Goal: Information Seeking & Learning: Learn about a topic

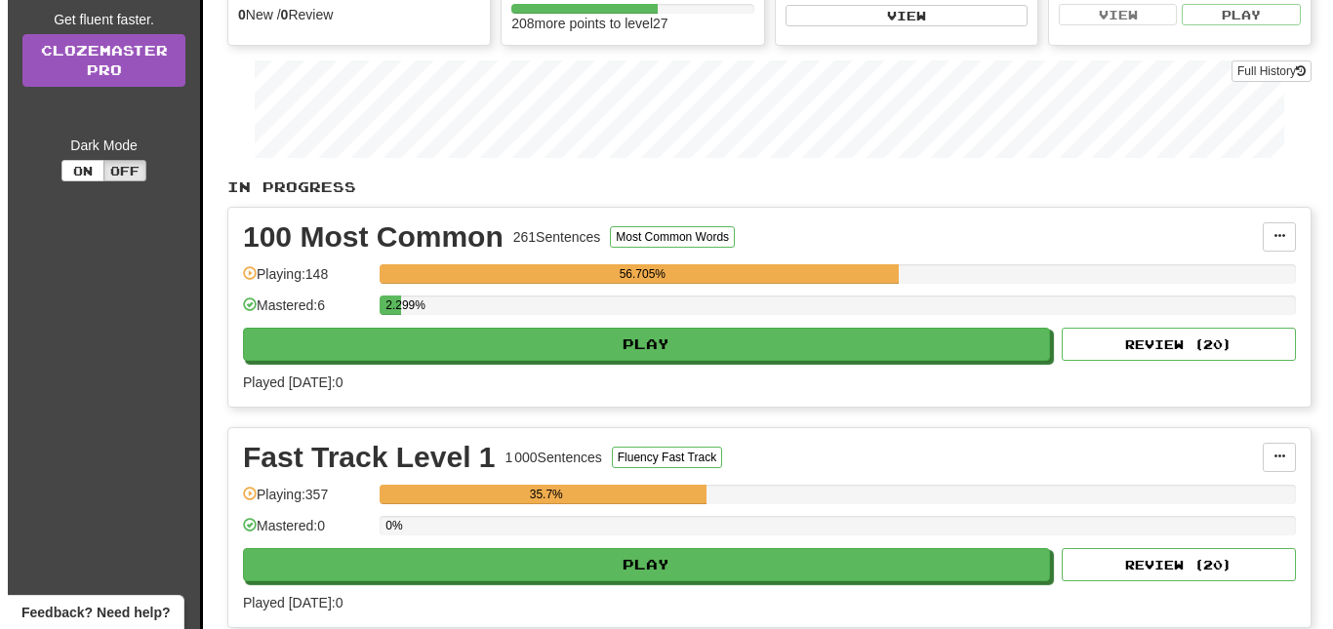
scroll to position [270, 0]
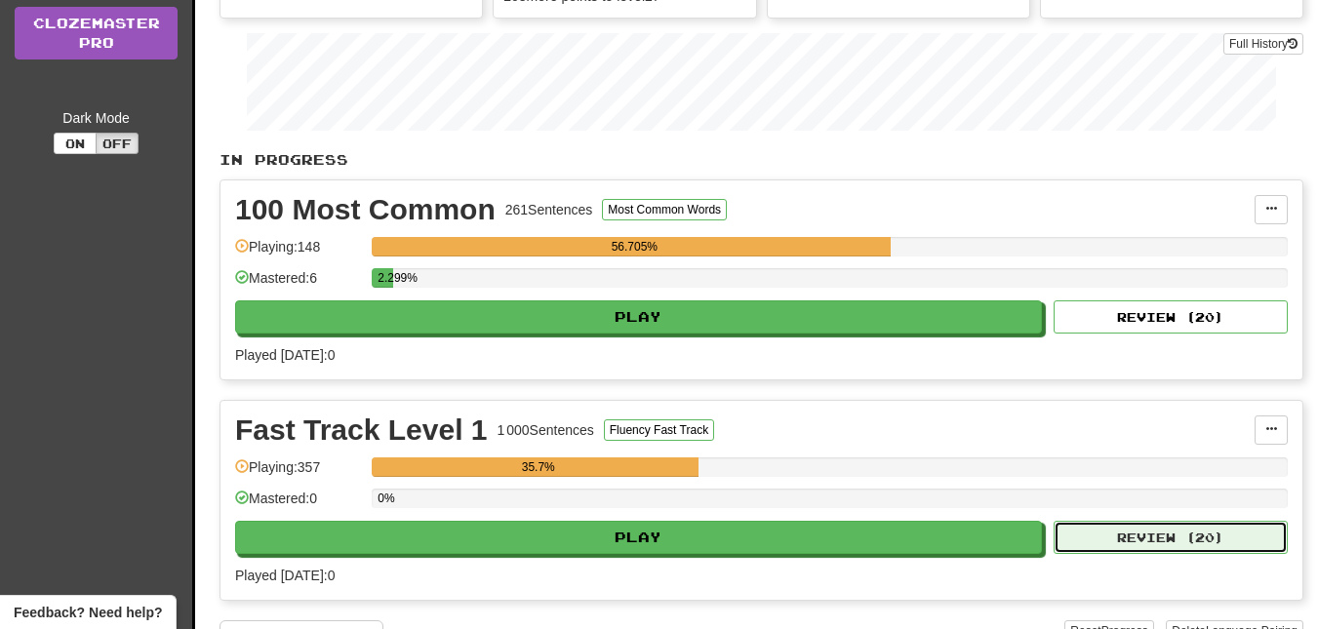
click at [1197, 547] on button "Review ( 20 )" at bounding box center [1171, 537] width 234 height 33
select select "**"
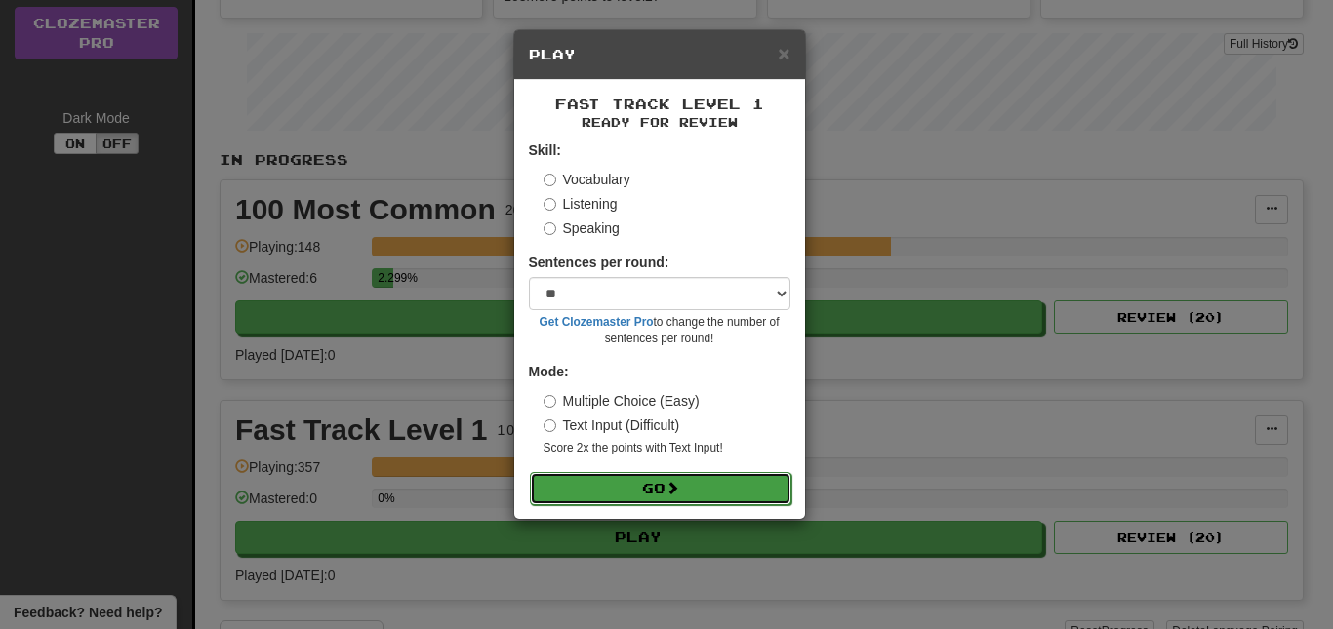
click at [744, 495] on button "Go" at bounding box center [661, 488] width 262 height 33
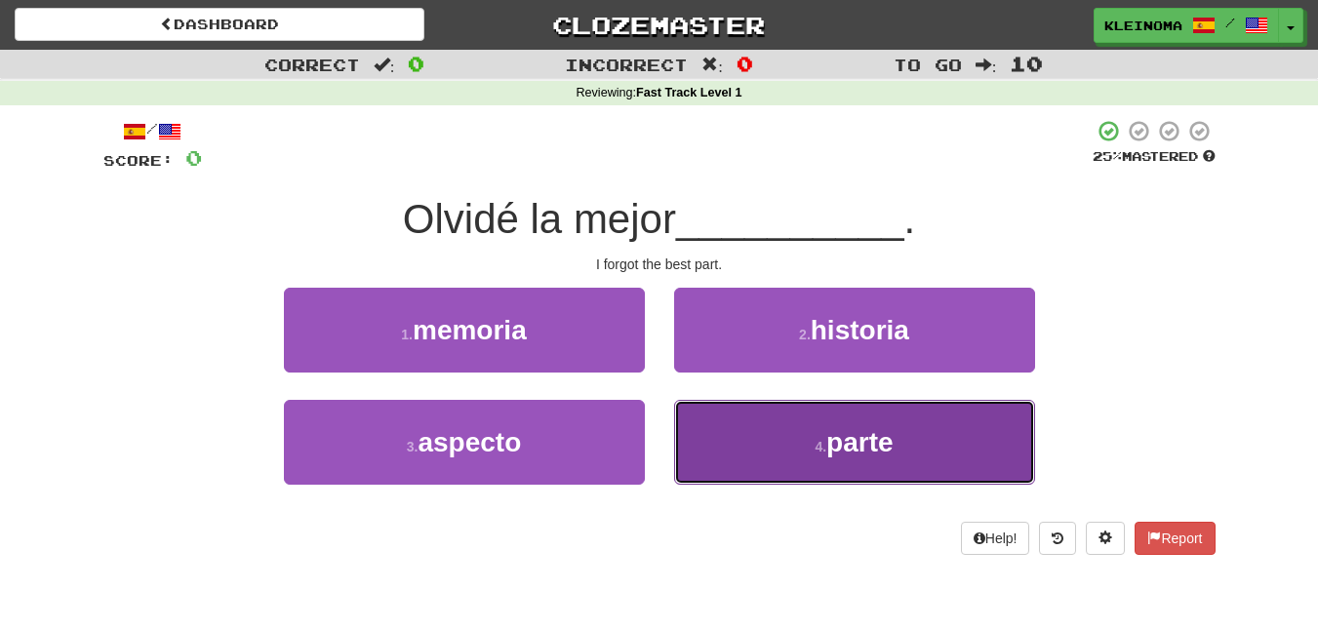
click at [776, 406] on button "4 . parte" at bounding box center [854, 442] width 361 height 85
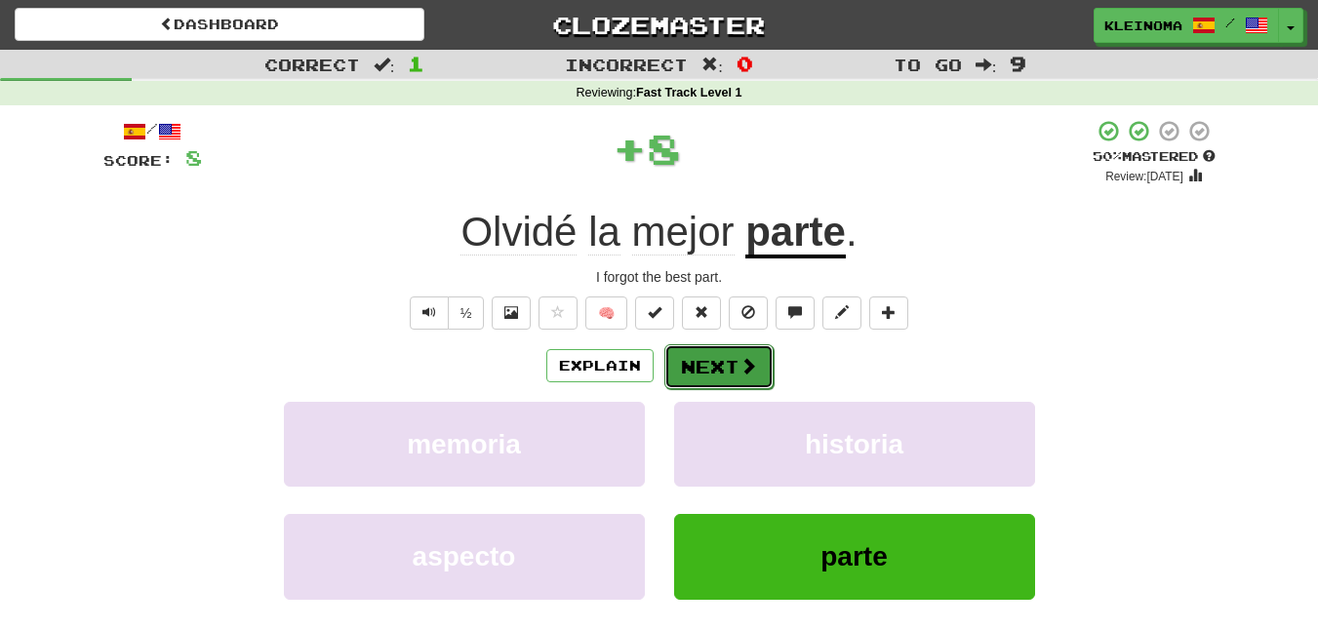
click at [714, 373] on button "Next" at bounding box center [719, 367] width 109 height 45
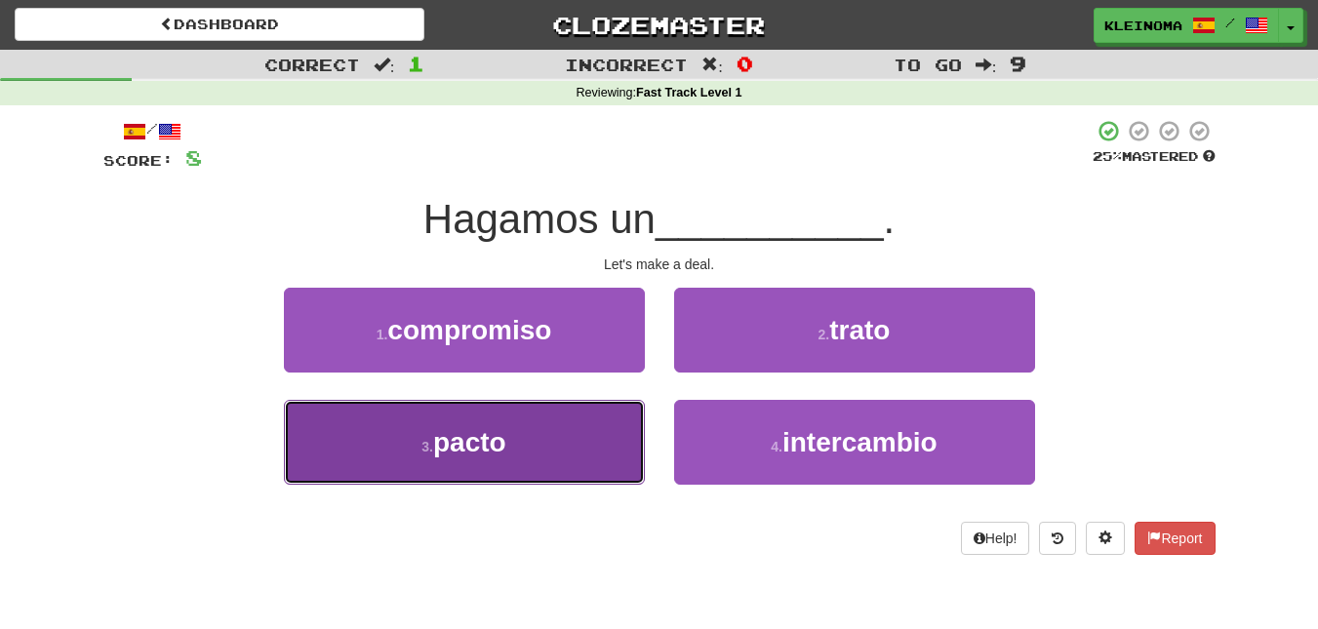
click at [559, 434] on button "3 . pacto" at bounding box center [464, 442] width 361 height 85
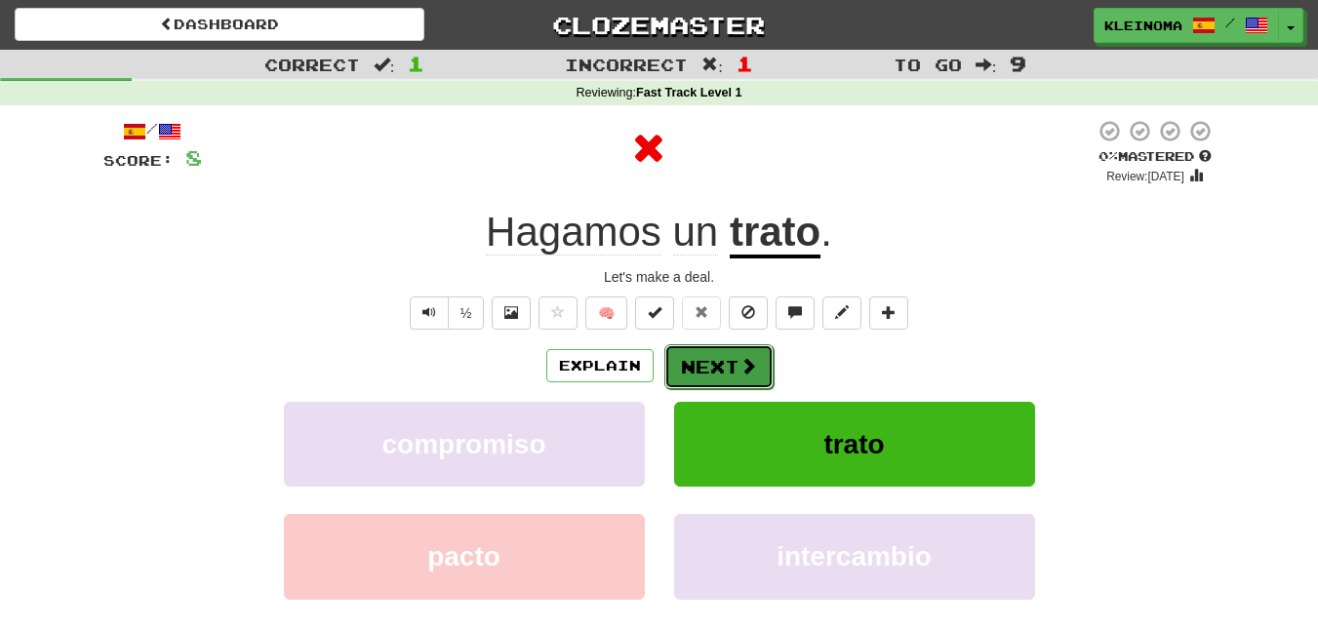
click at [694, 370] on button "Next" at bounding box center [719, 367] width 109 height 45
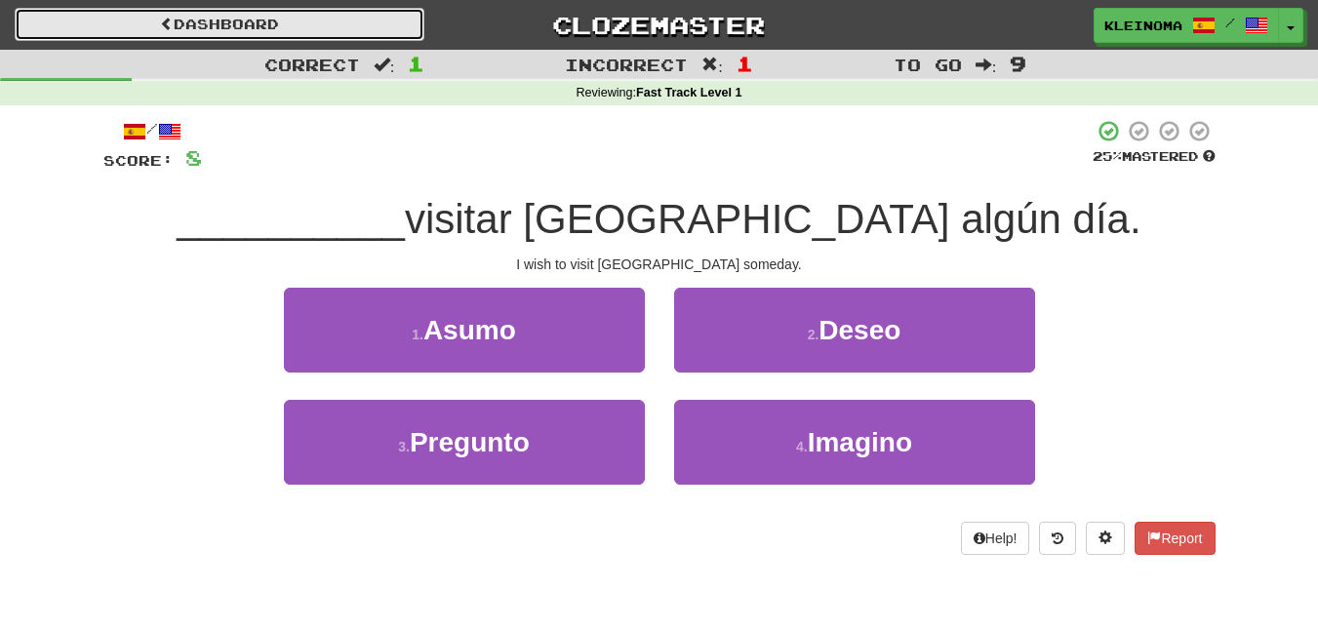
click at [152, 15] on link "Dashboard" at bounding box center [220, 24] width 410 height 33
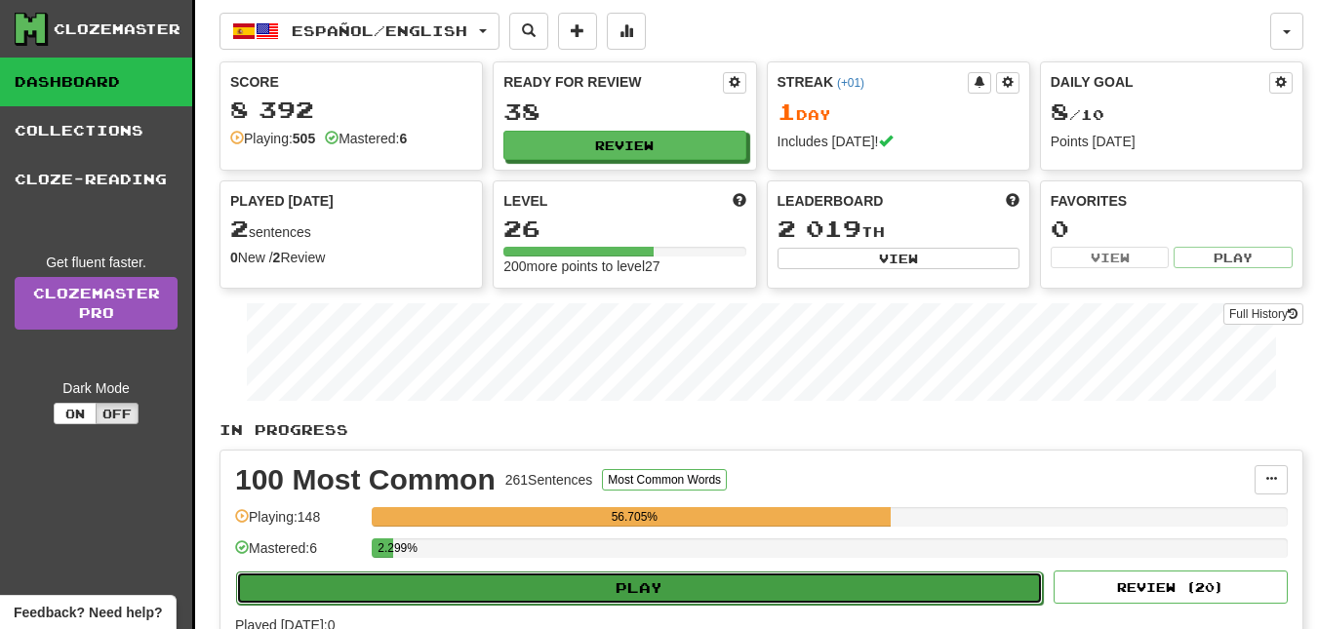
click at [934, 588] on button "Play" at bounding box center [639, 588] width 807 height 33
select select "**"
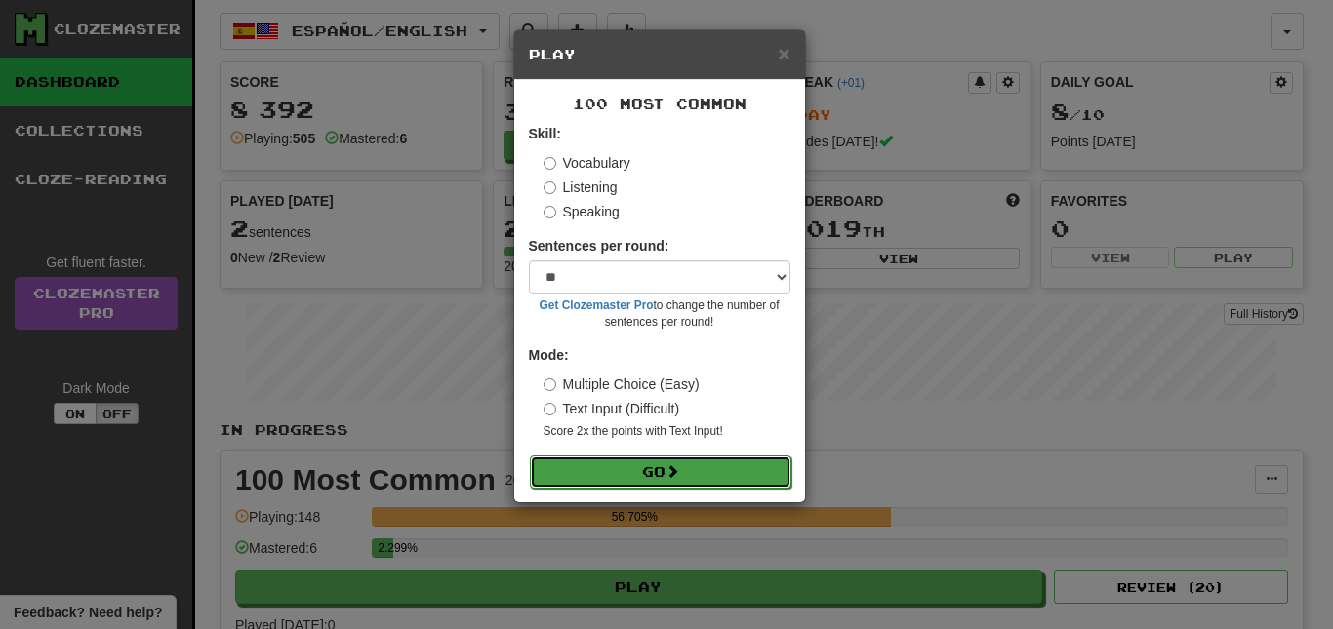
click at [738, 462] on button "Go" at bounding box center [661, 472] width 262 height 33
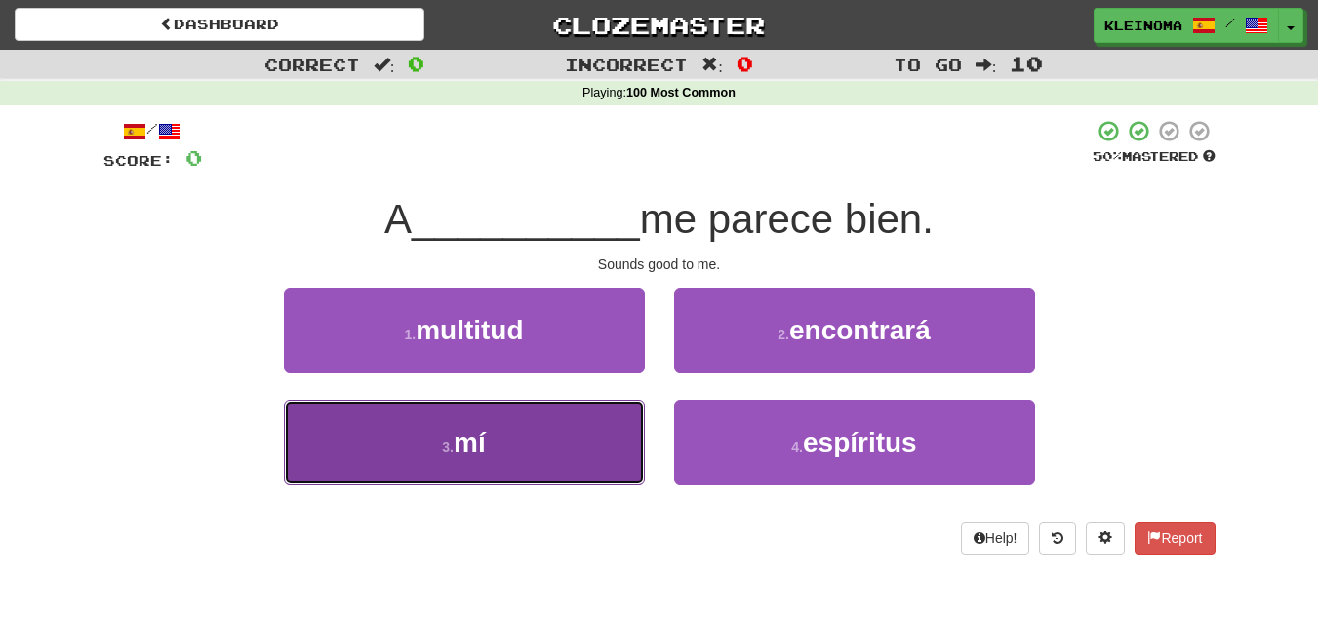
click at [516, 433] on button "3 . mí" at bounding box center [464, 442] width 361 height 85
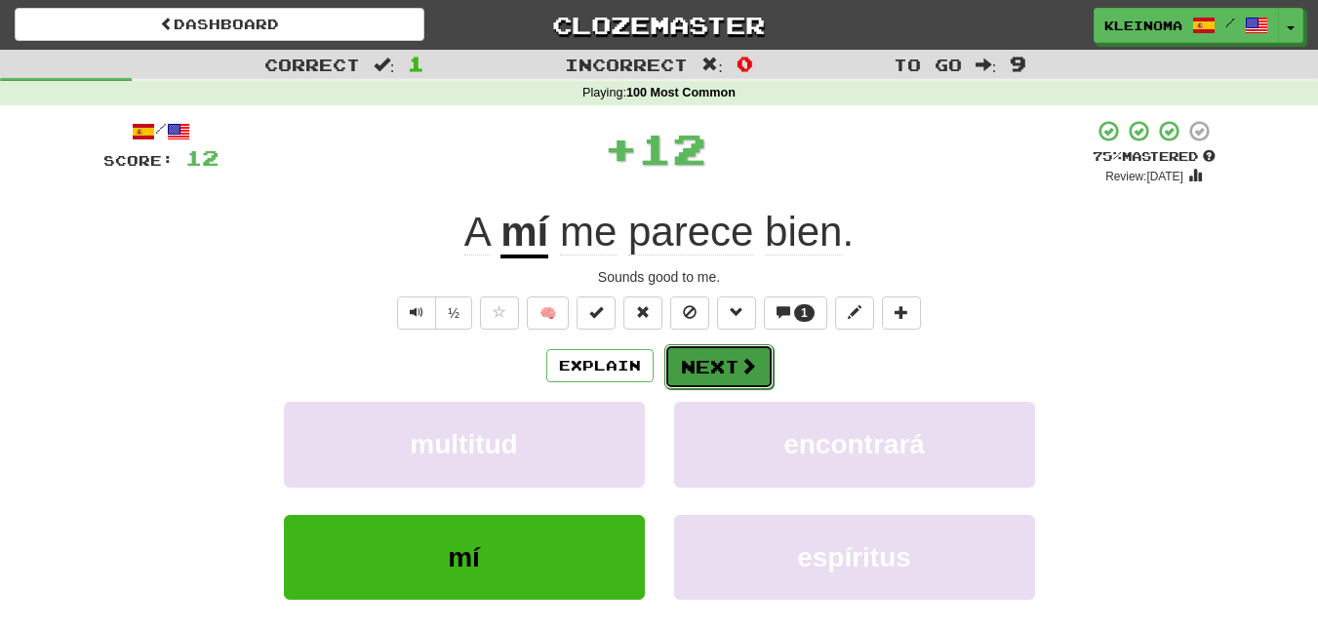
click at [740, 369] on span at bounding box center [749, 366] width 18 height 18
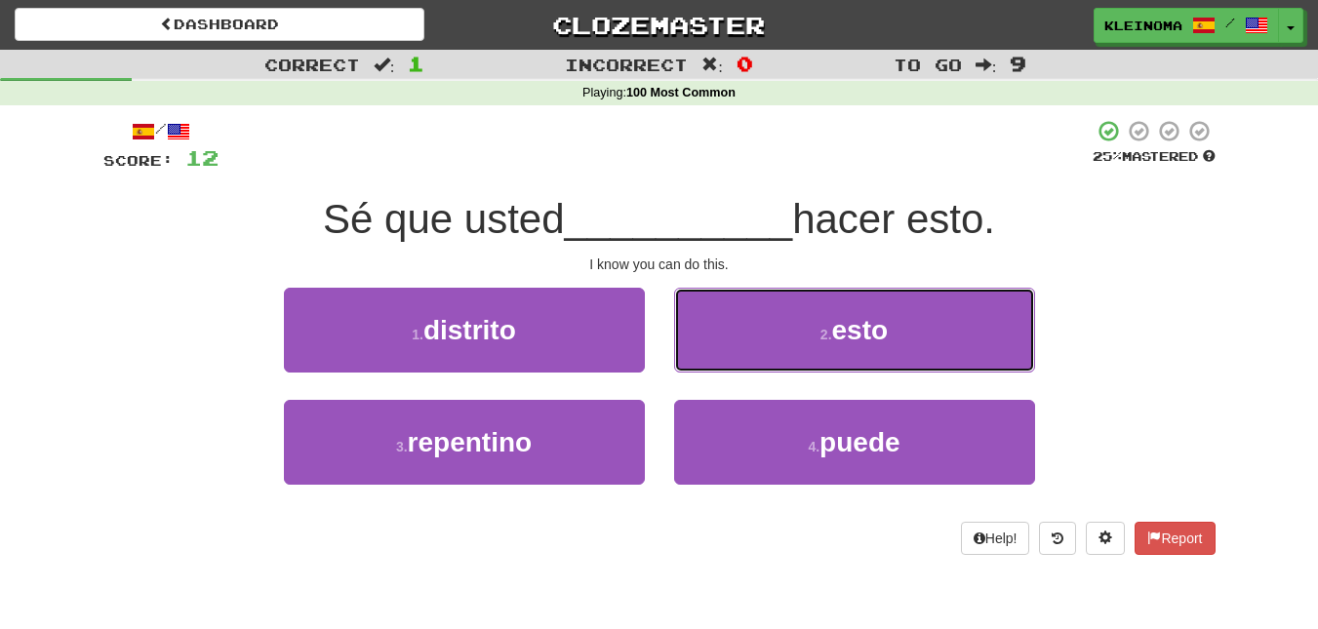
click at [740, 369] on button "2 . esto" at bounding box center [854, 330] width 361 height 85
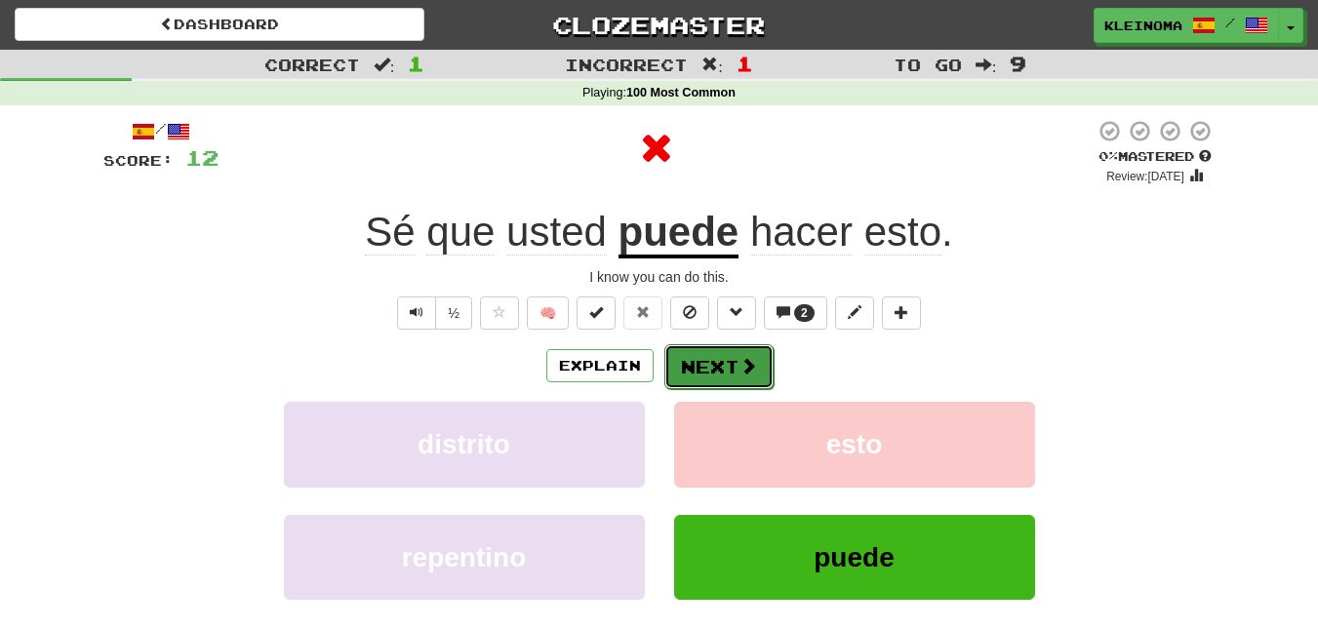
click at [730, 370] on button "Next" at bounding box center [719, 367] width 109 height 45
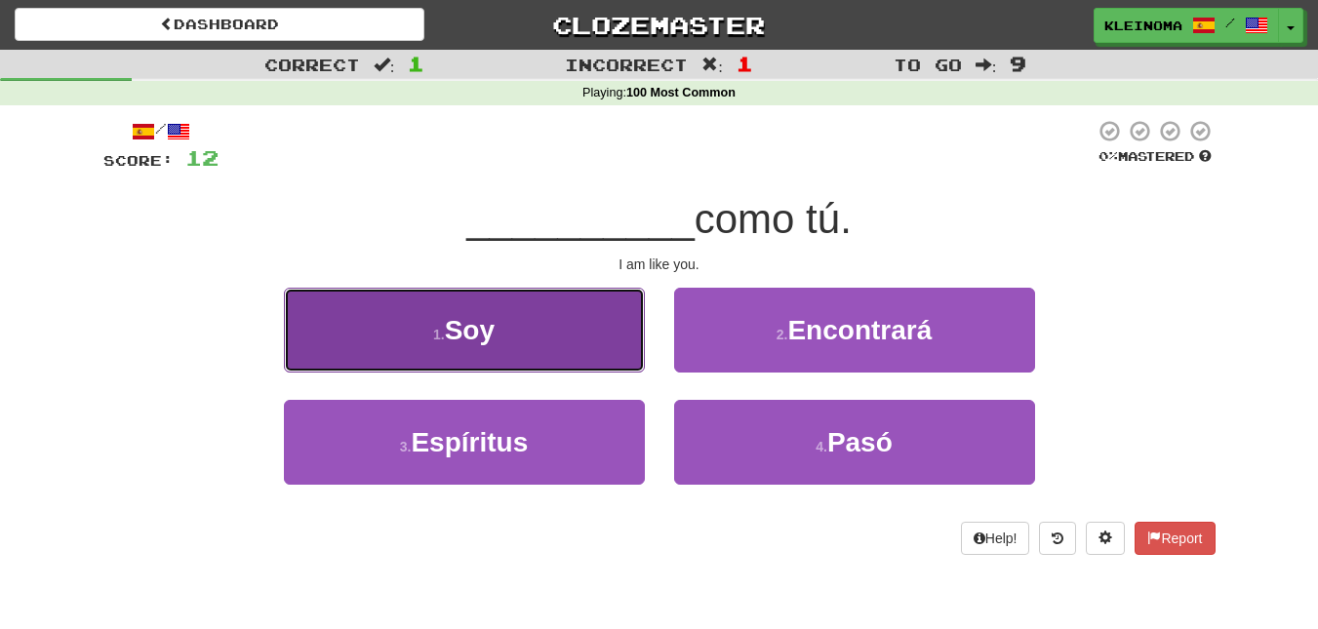
click at [609, 340] on button "1 . Soy" at bounding box center [464, 330] width 361 height 85
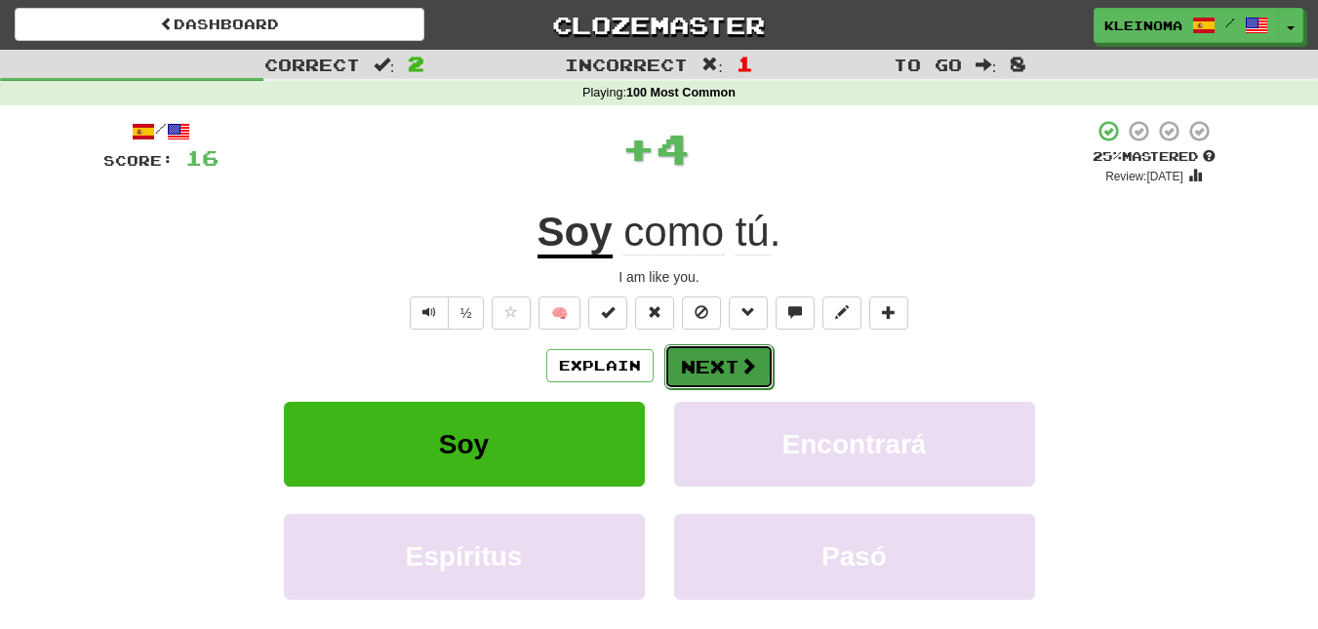
click at [744, 370] on span at bounding box center [749, 366] width 18 height 18
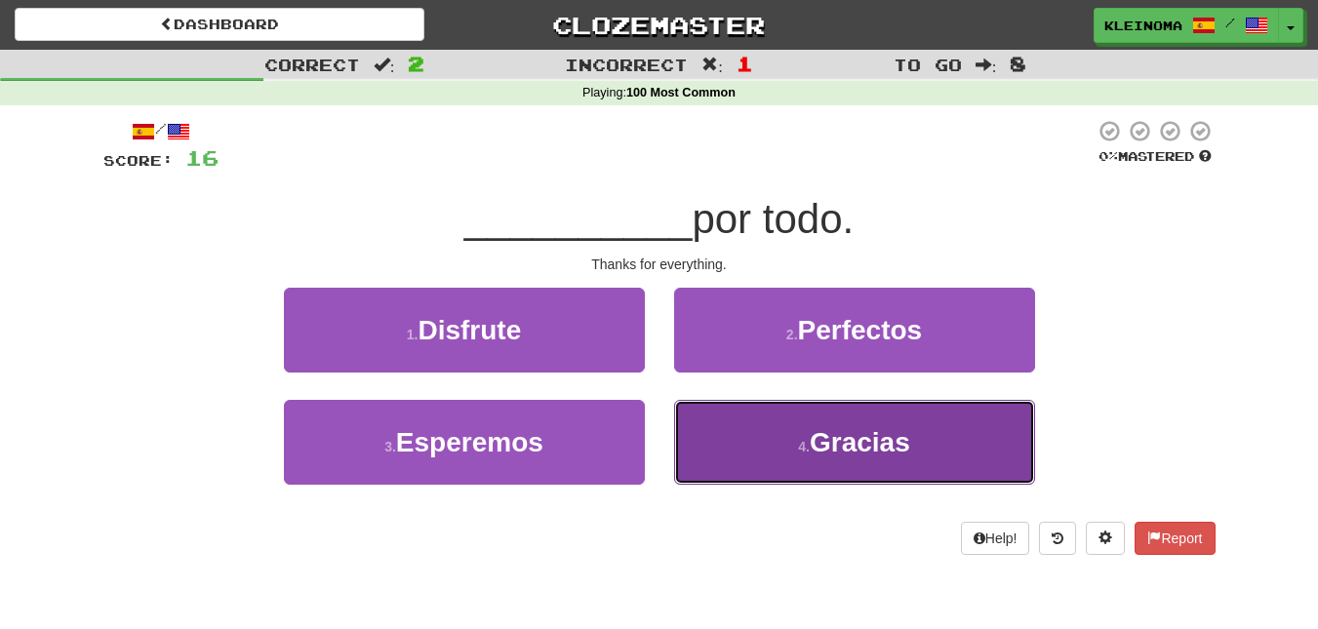
click at [788, 423] on button "4 . Gracias" at bounding box center [854, 442] width 361 height 85
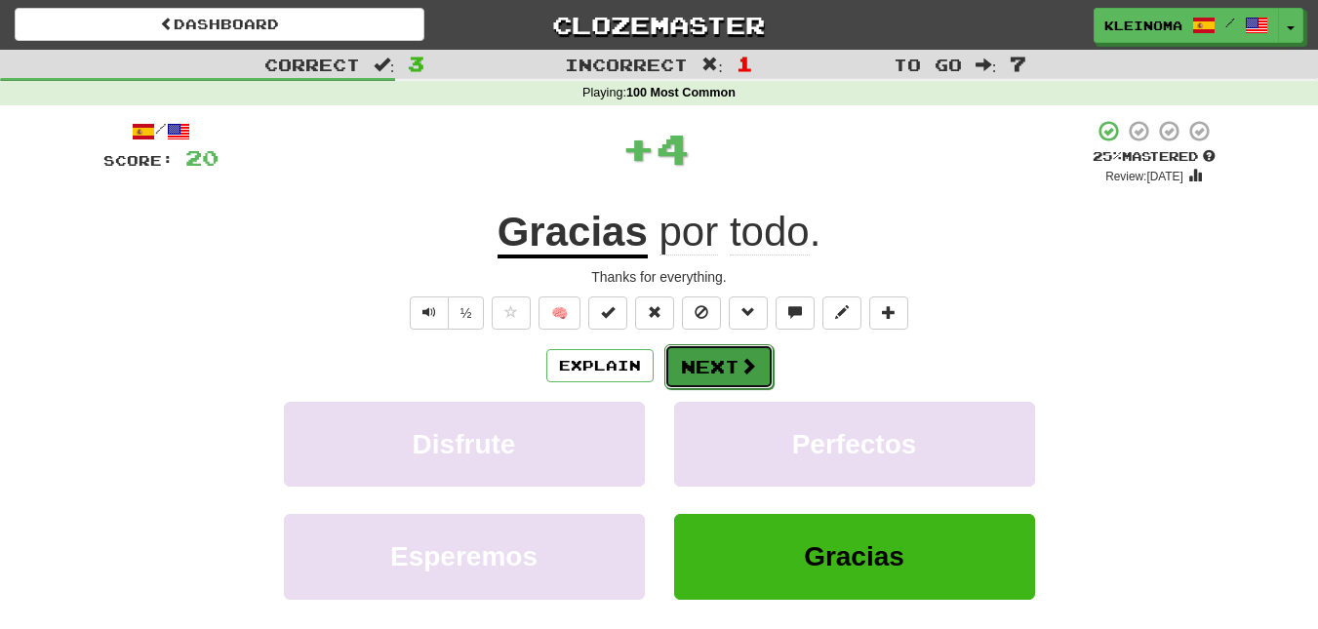
click at [749, 383] on button "Next" at bounding box center [719, 367] width 109 height 45
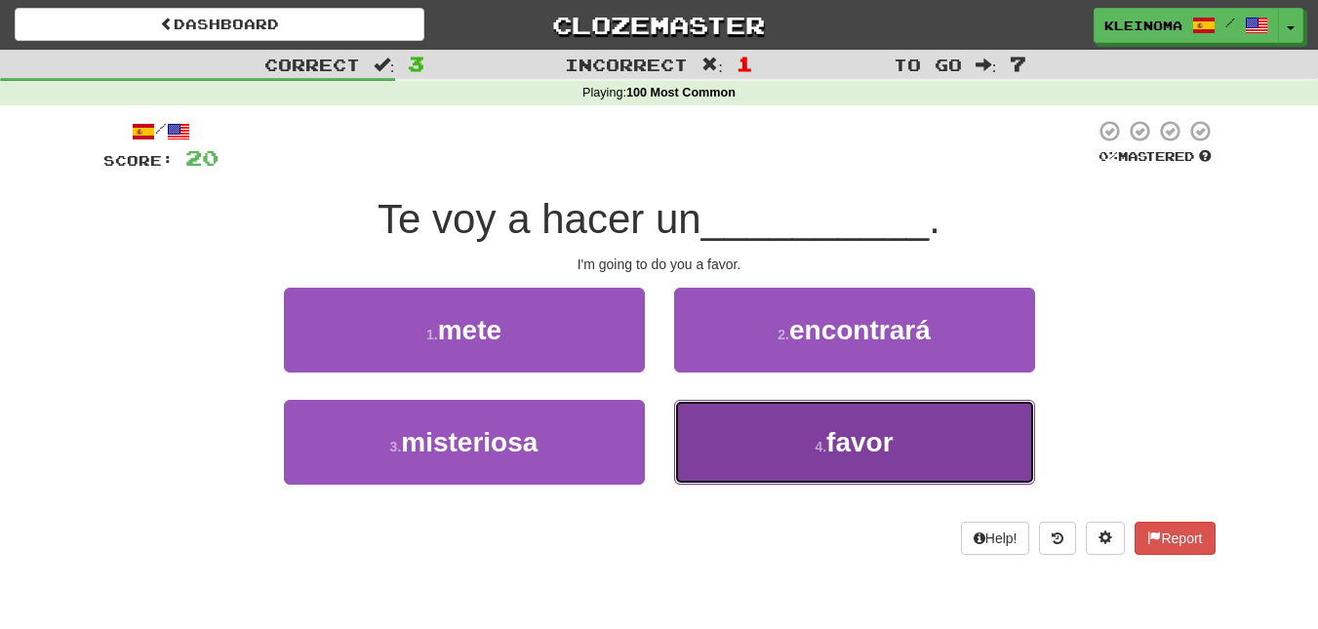
click at [802, 441] on button "4 . favor" at bounding box center [854, 442] width 361 height 85
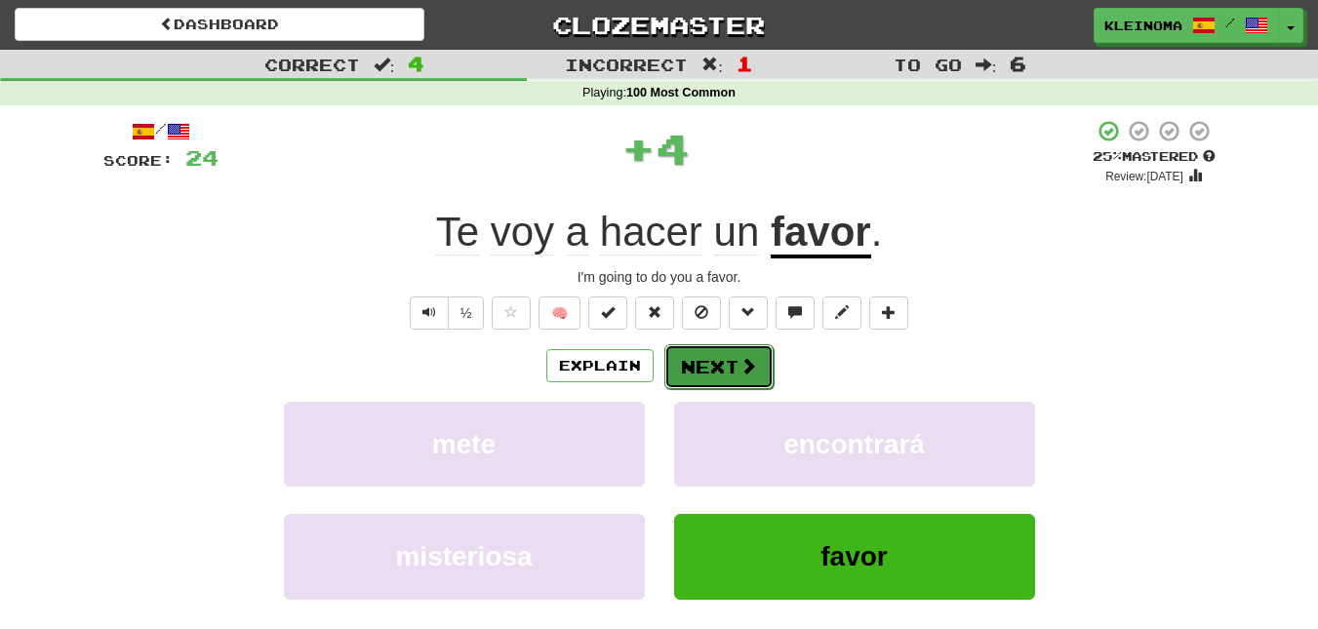
click at [765, 377] on button "Next" at bounding box center [719, 367] width 109 height 45
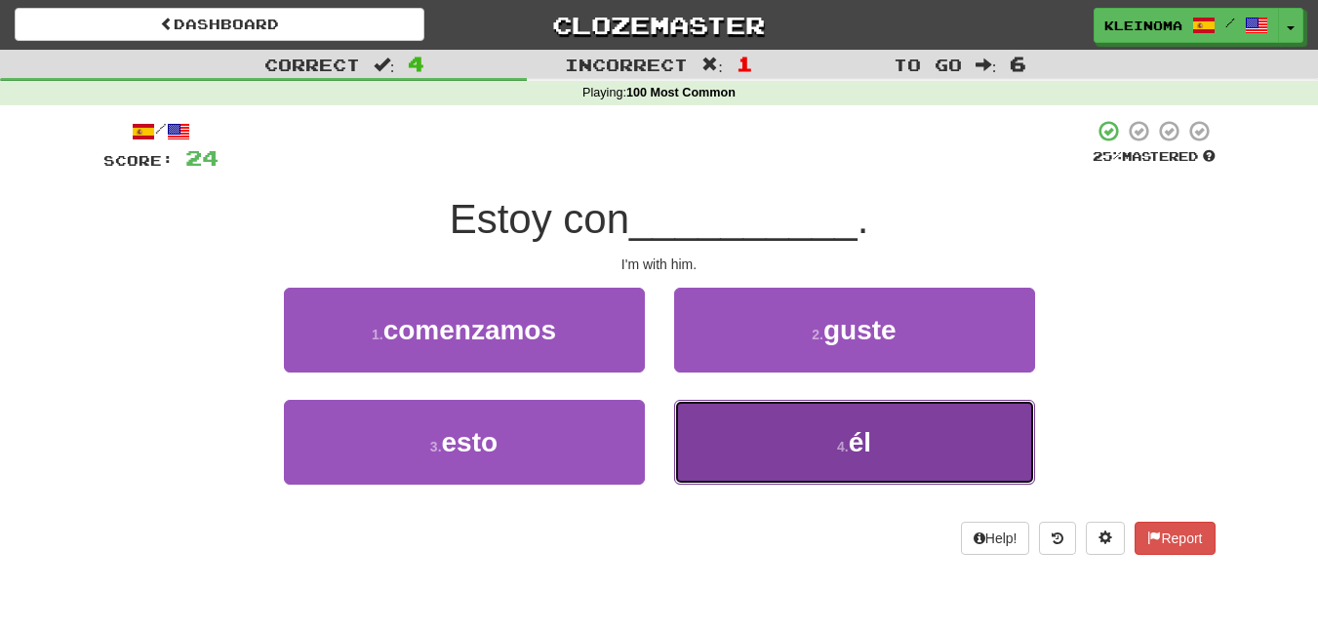
click at [777, 433] on button "4 . él" at bounding box center [854, 442] width 361 height 85
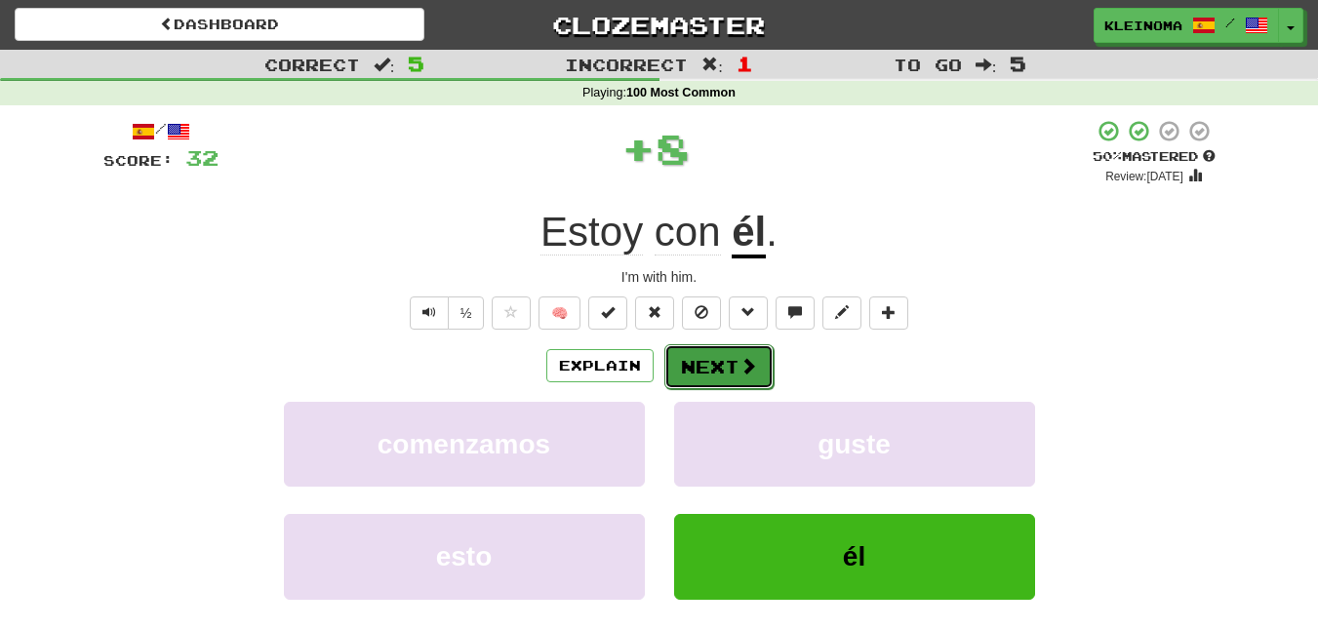
click at [717, 368] on button "Next" at bounding box center [719, 367] width 109 height 45
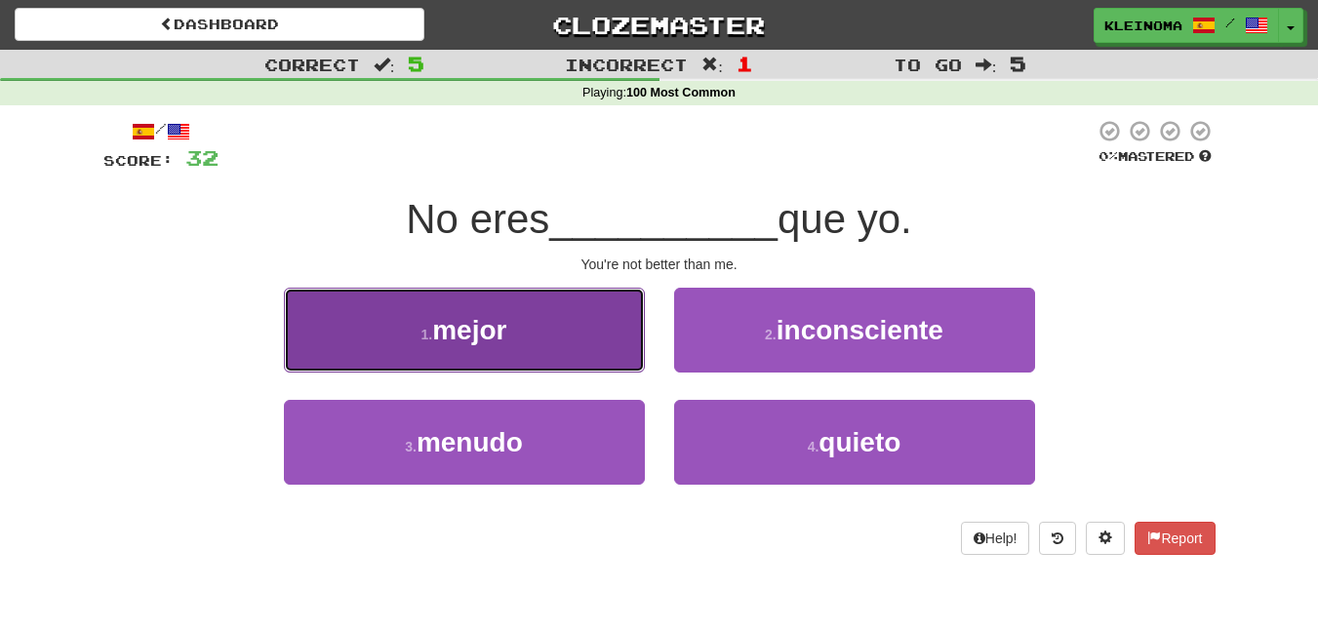
click at [571, 331] on button "1 . mejor" at bounding box center [464, 330] width 361 height 85
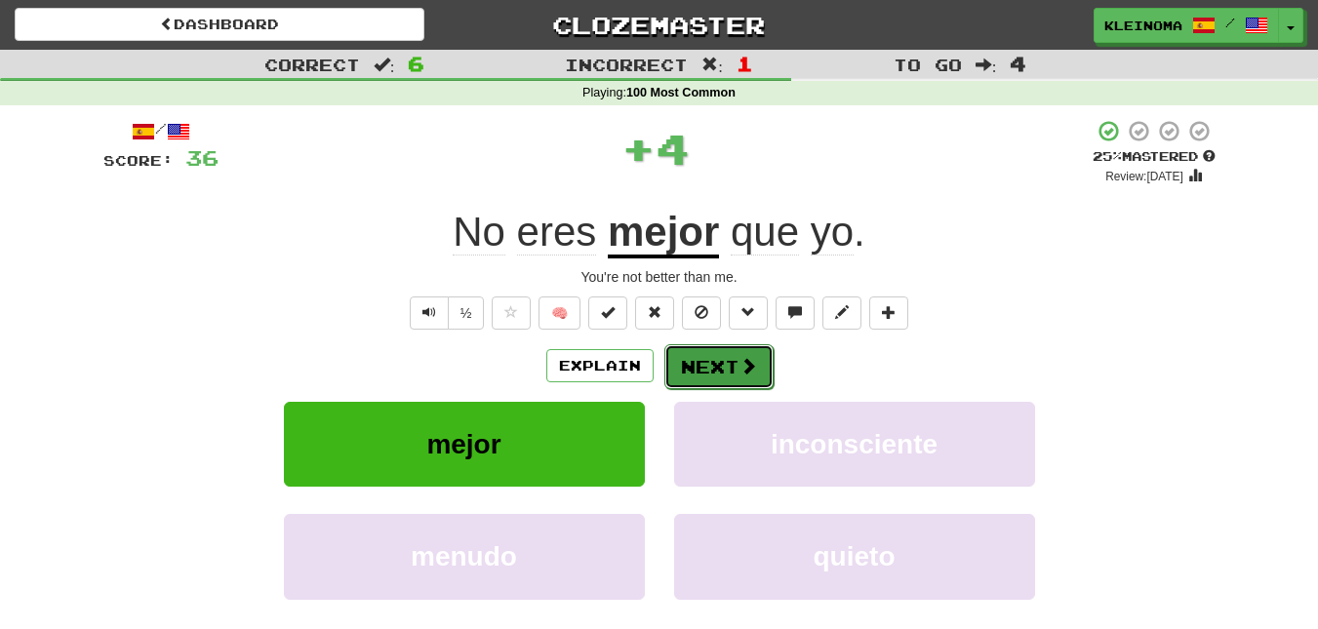
click at [750, 360] on span at bounding box center [749, 366] width 18 height 18
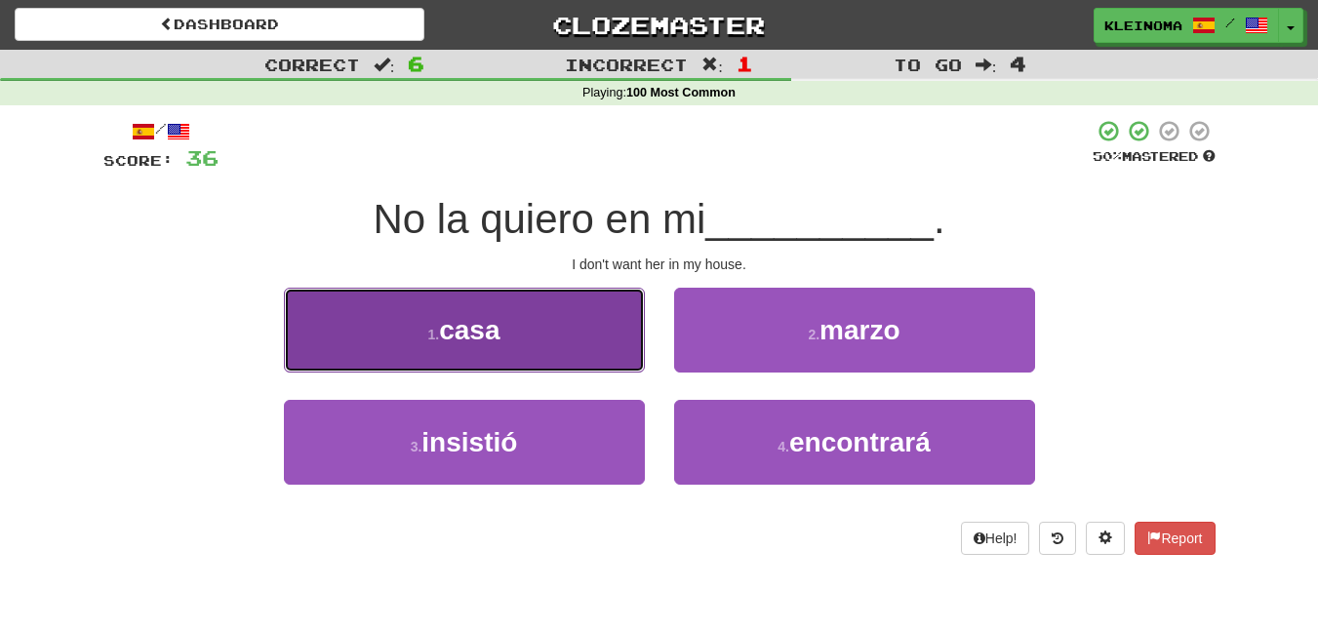
click at [557, 356] on button "1 . casa" at bounding box center [464, 330] width 361 height 85
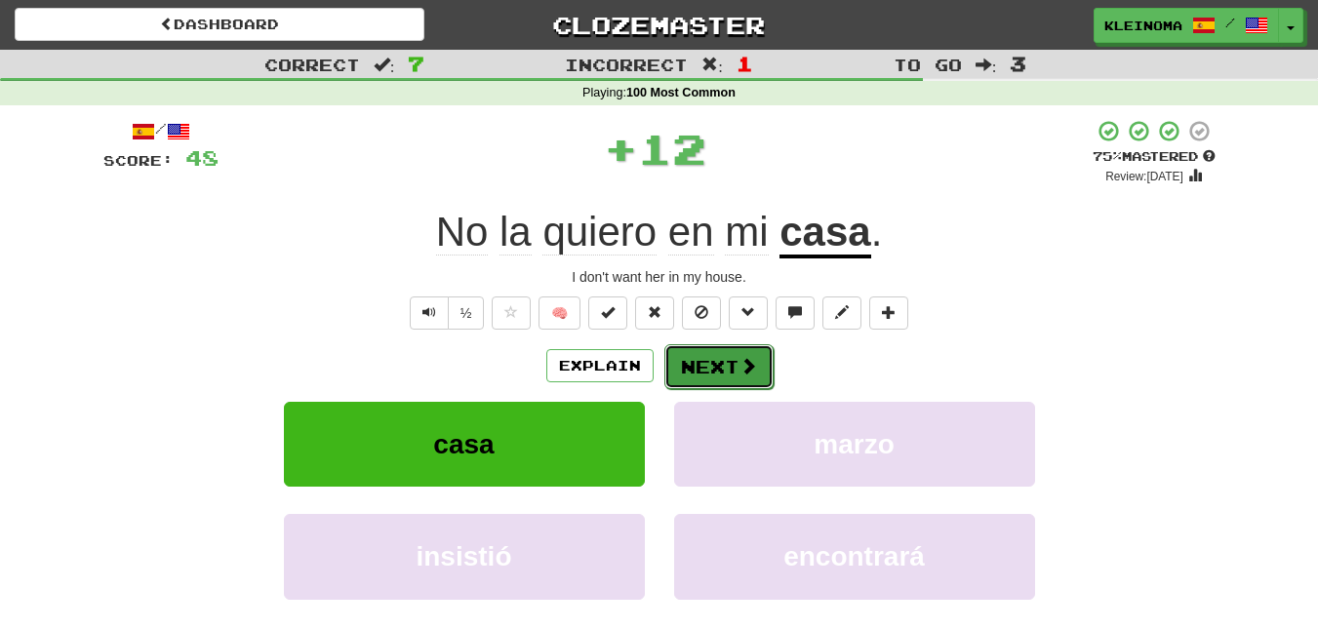
click at [690, 364] on button "Next" at bounding box center [719, 367] width 109 height 45
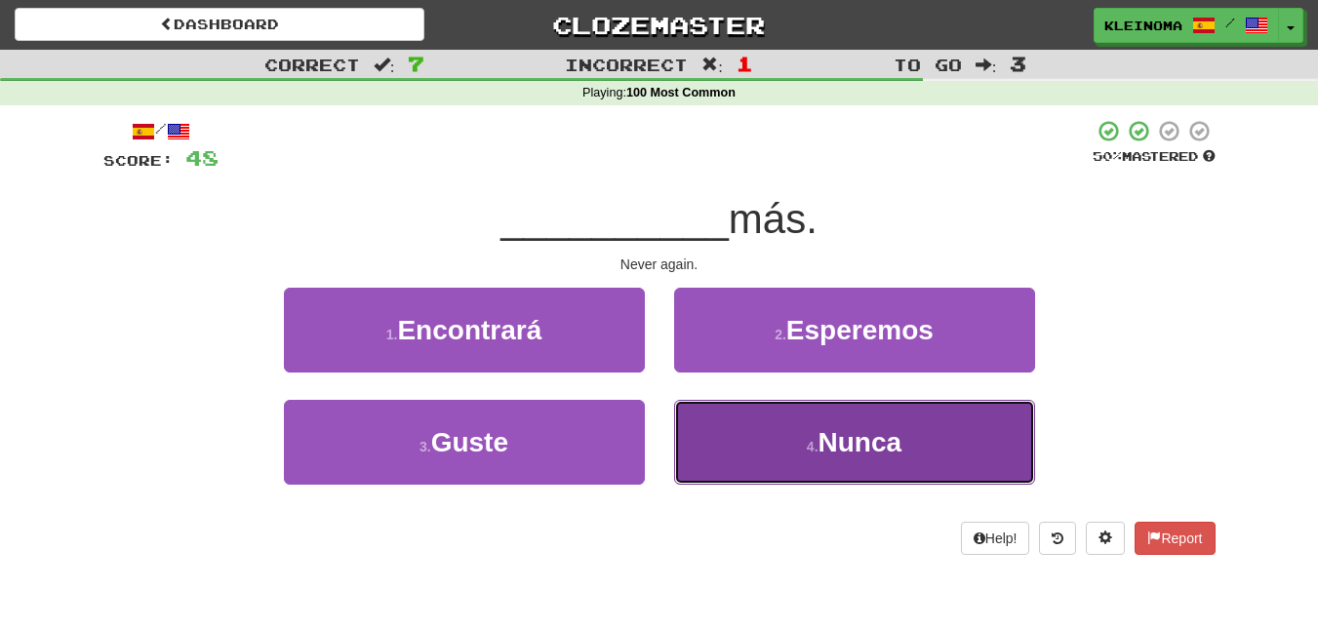
click at [761, 467] on button "4 . Nunca" at bounding box center [854, 442] width 361 height 85
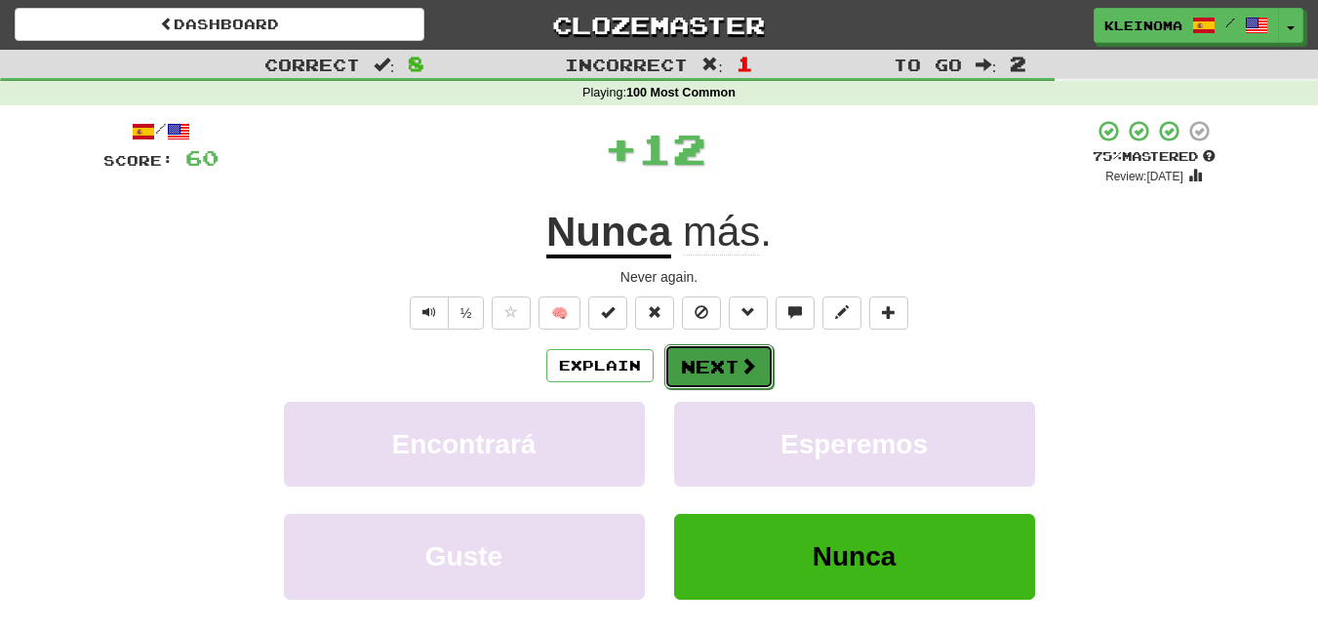
click at [742, 364] on span at bounding box center [749, 366] width 18 height 18
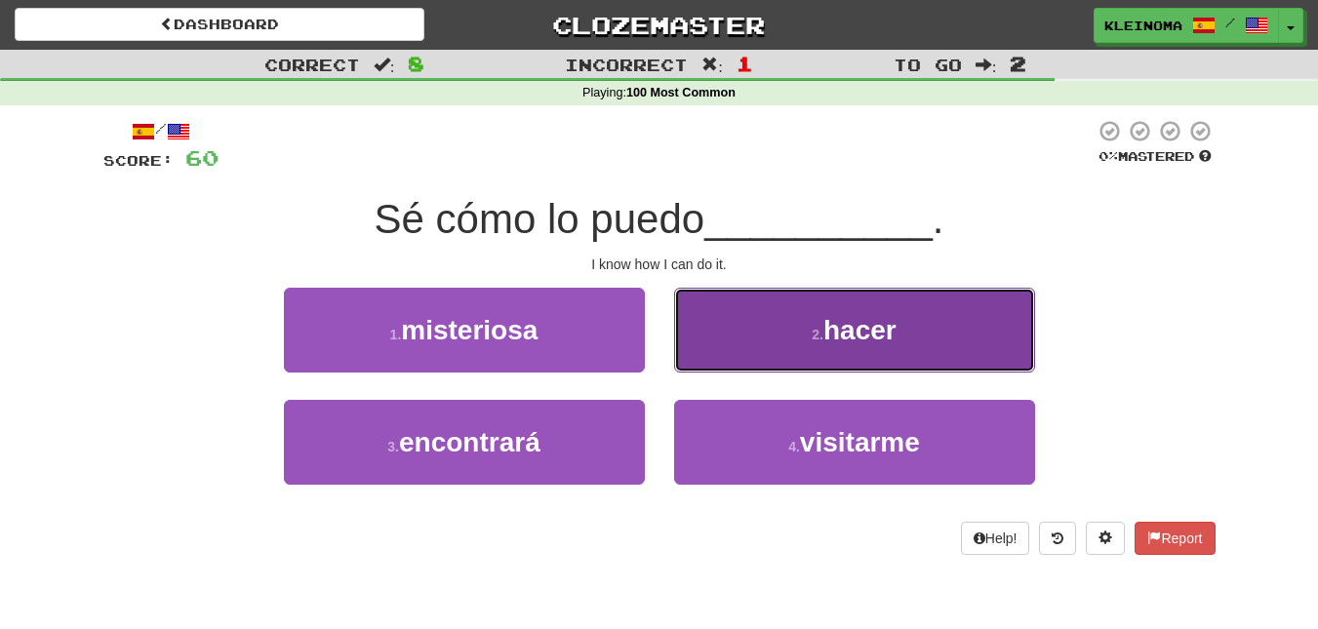
click at [755, 340] on button "2 . hacer" at bounding box center [854, 330] width 361 height 85
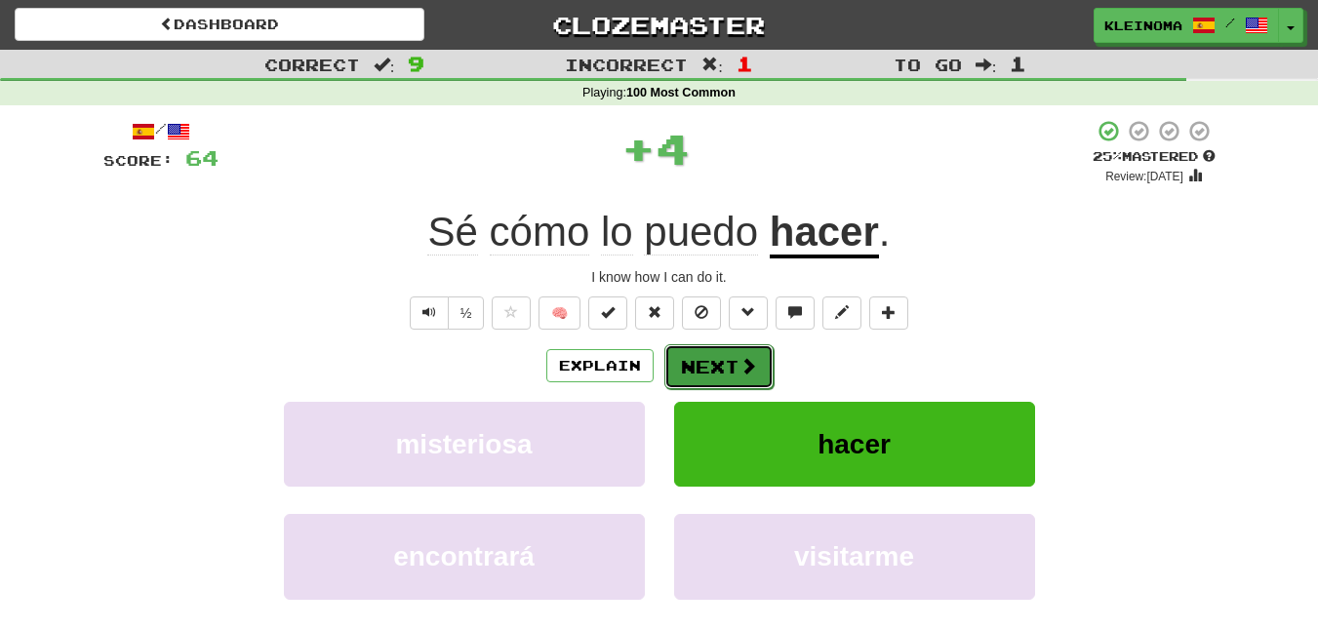
click at [752, 380] on button "Next" at bounding box center [719, 367] width 109 height 45
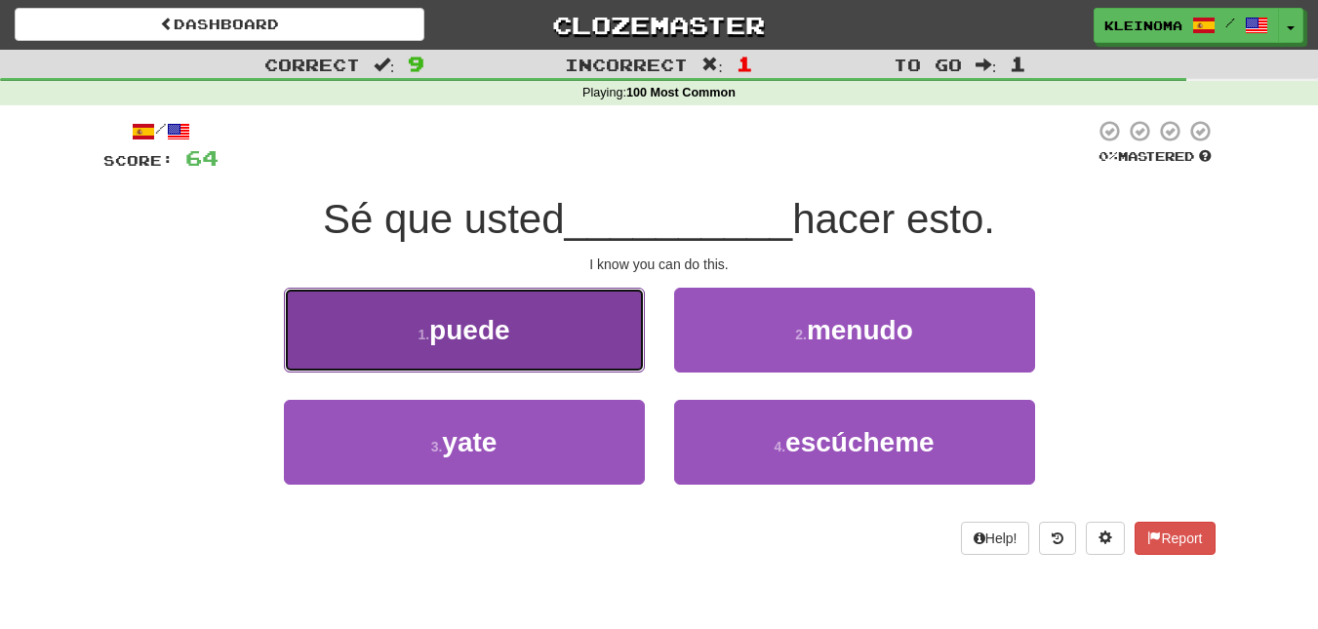
click at [596, 358] on button "1 . puede" at bounding box center [464, 330] width 361 height 85
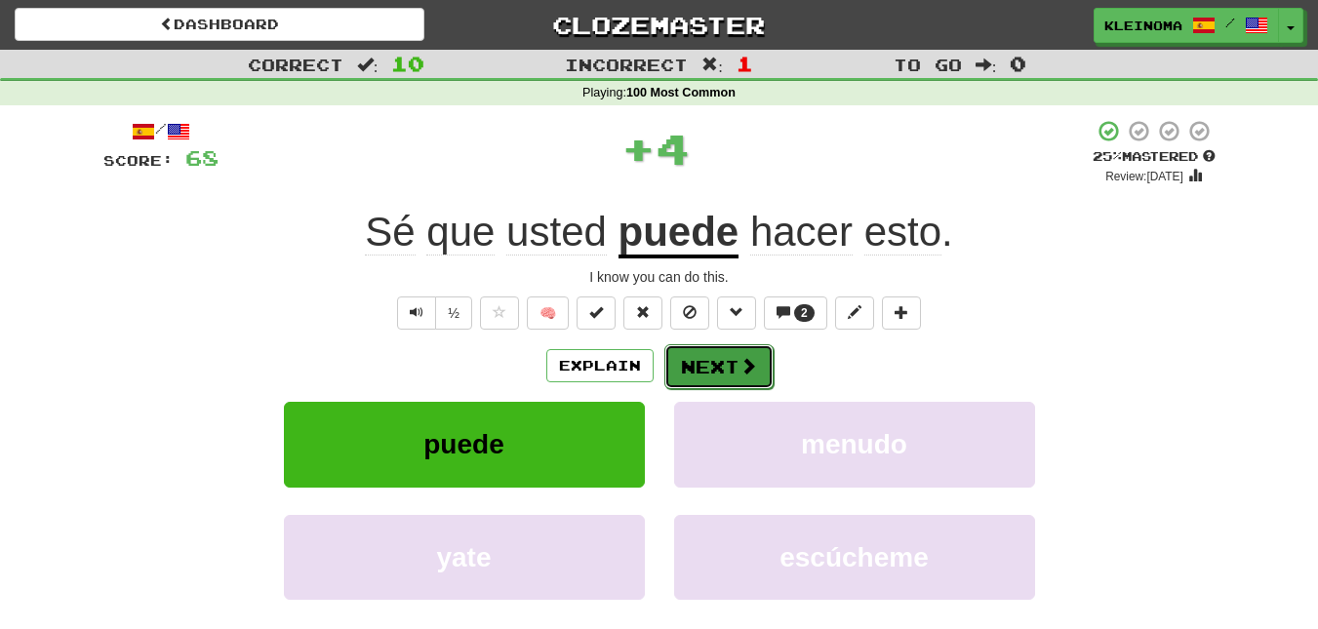
click at [692, 380] on button "Next" at bounding box center [719, 367] width 109 height 45
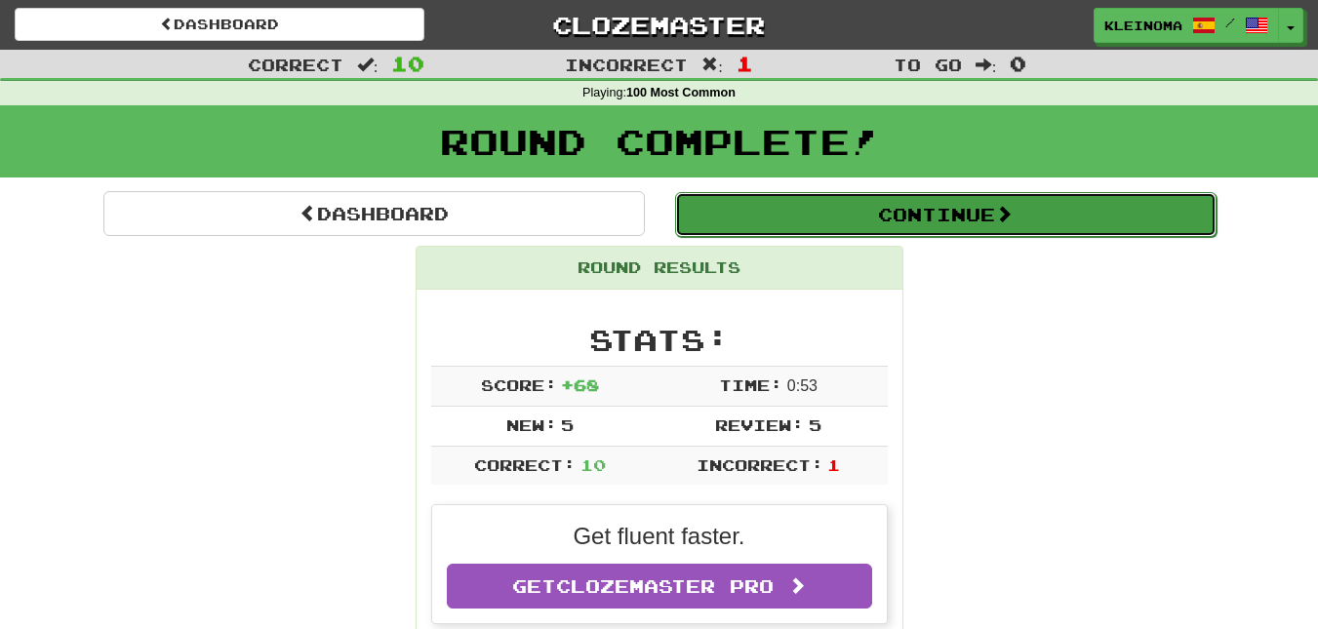
click at [780, 231] on button "Continue" at bounding box center [946, 214] width 542 height 45
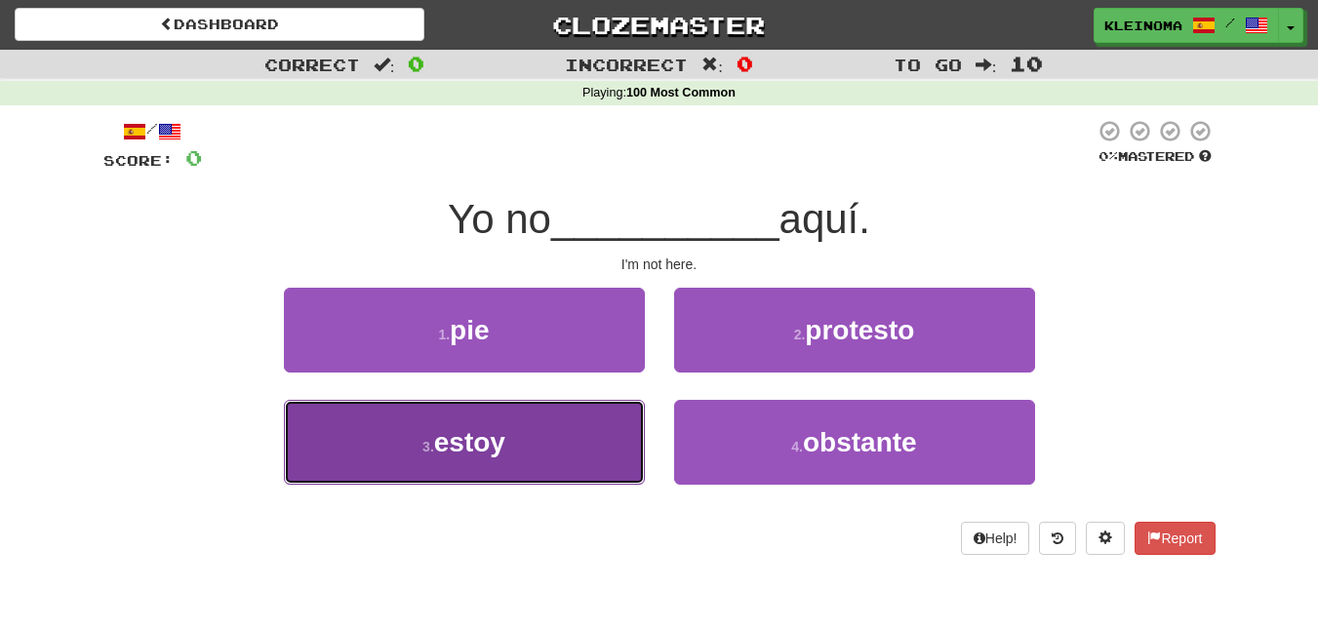
click at [506, 440] on span "estoy" at bounding box center [469, 442] width 71 height 30
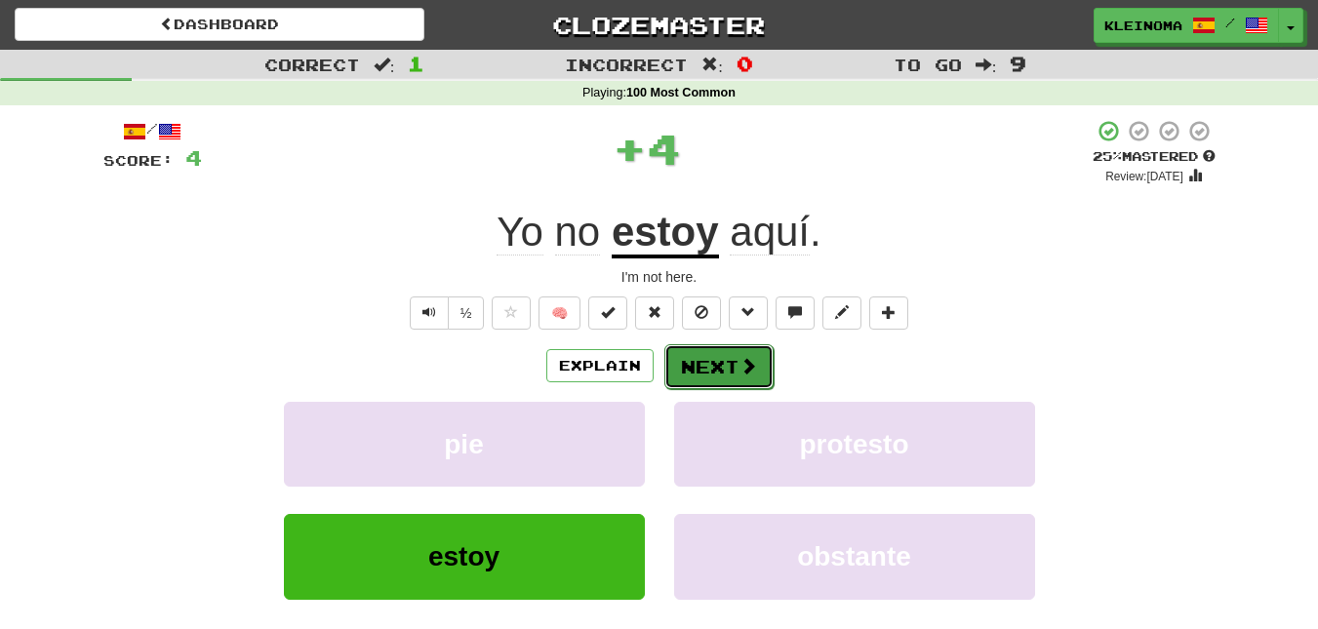
click at [674, 360] on button "Next" at bounding box center [719, 367] width 109 height 45
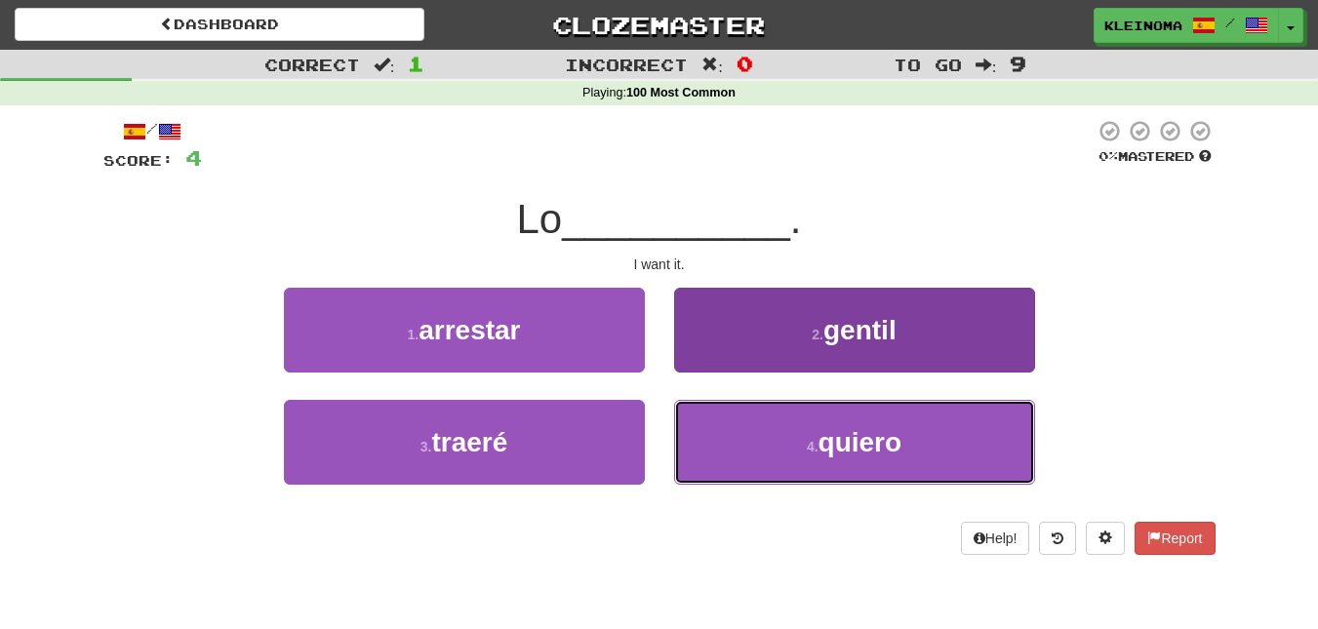
click at [765, 426] on button "4 . quiero" at bounding box center [854, 442] width 361 height 85
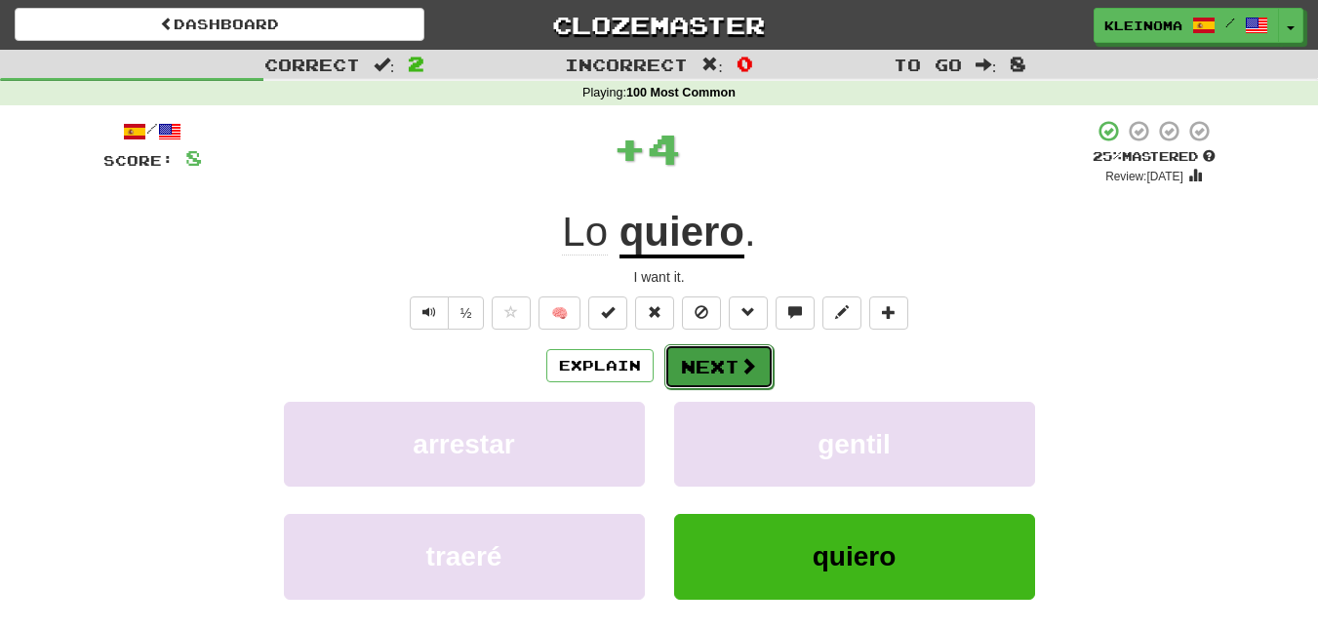
click at [692, 375] on button "Next" at bounding box center [719, 367] width 109 height 45
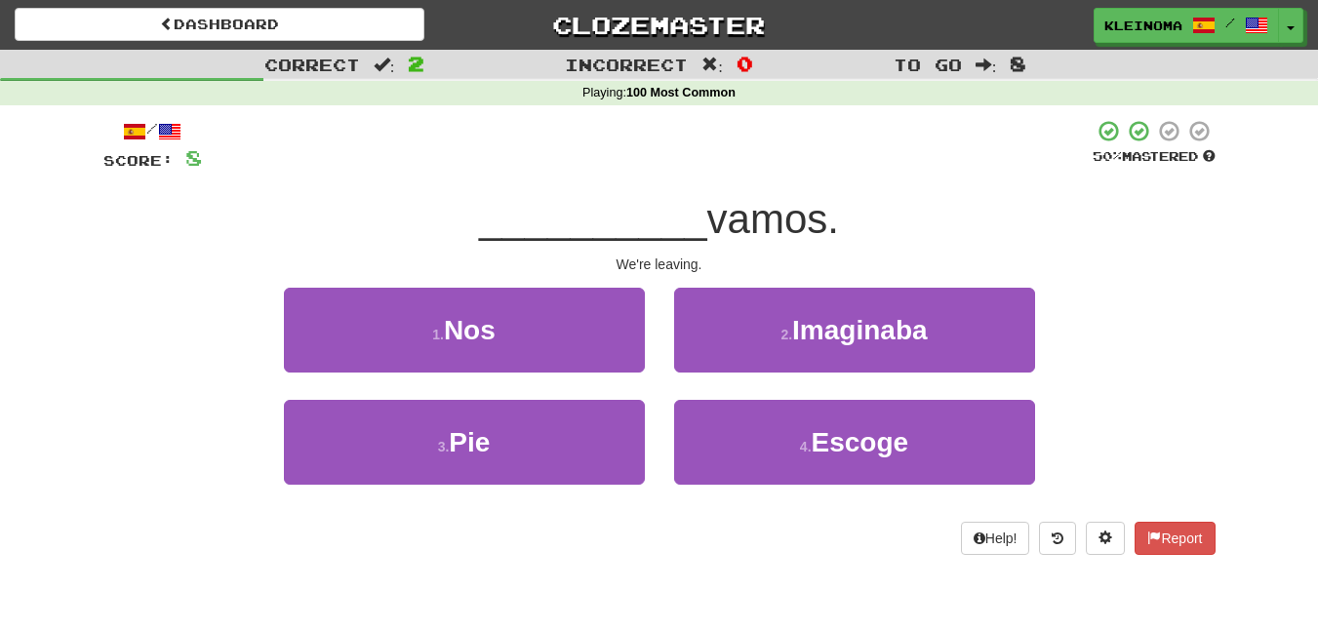
click at [619, 374] on div "1 . Nos" at bounding box center [464, 344] width 390 height 112
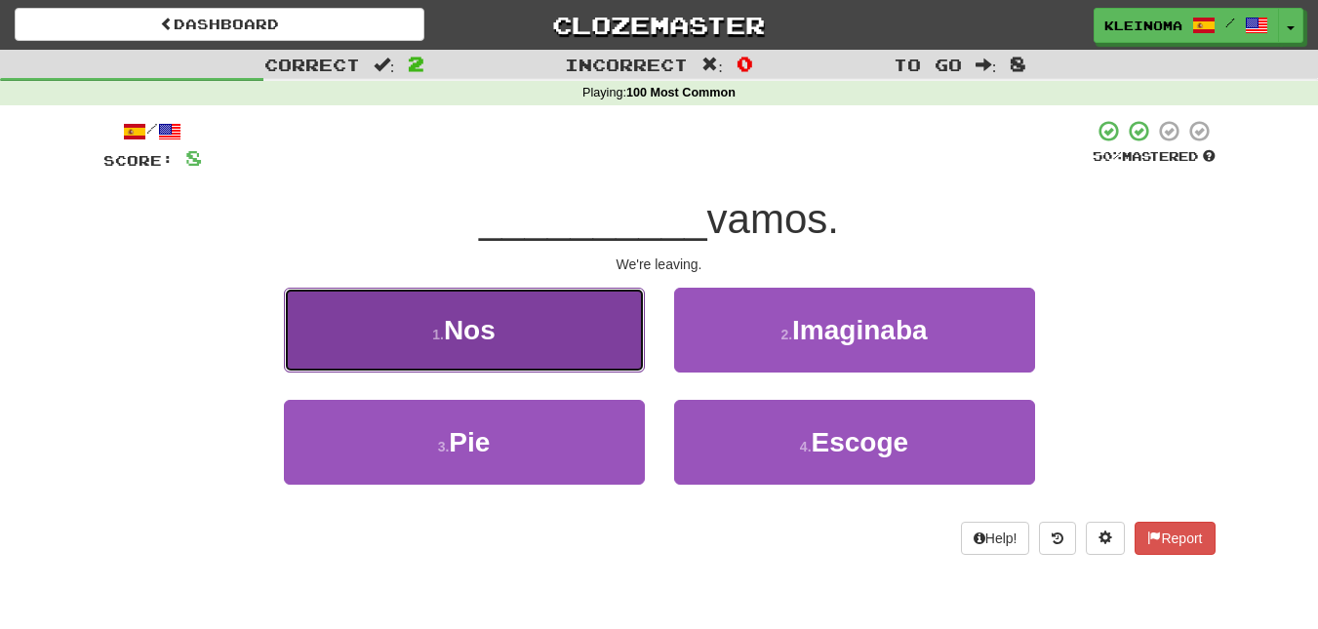
click at [604, 345] on button "1 . Nos" at bounding box center [464, 330] width 361 height 85
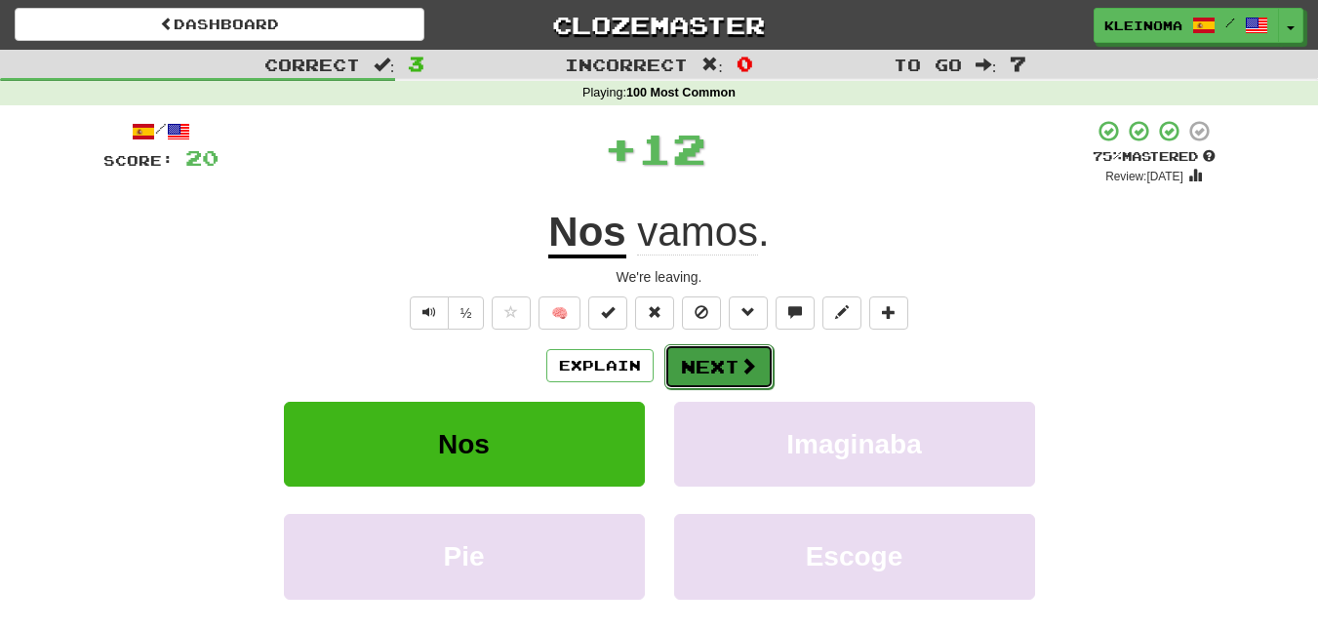
click at [696, 371] on button "Next" at bounding box center [719, 367] width 109 height 45
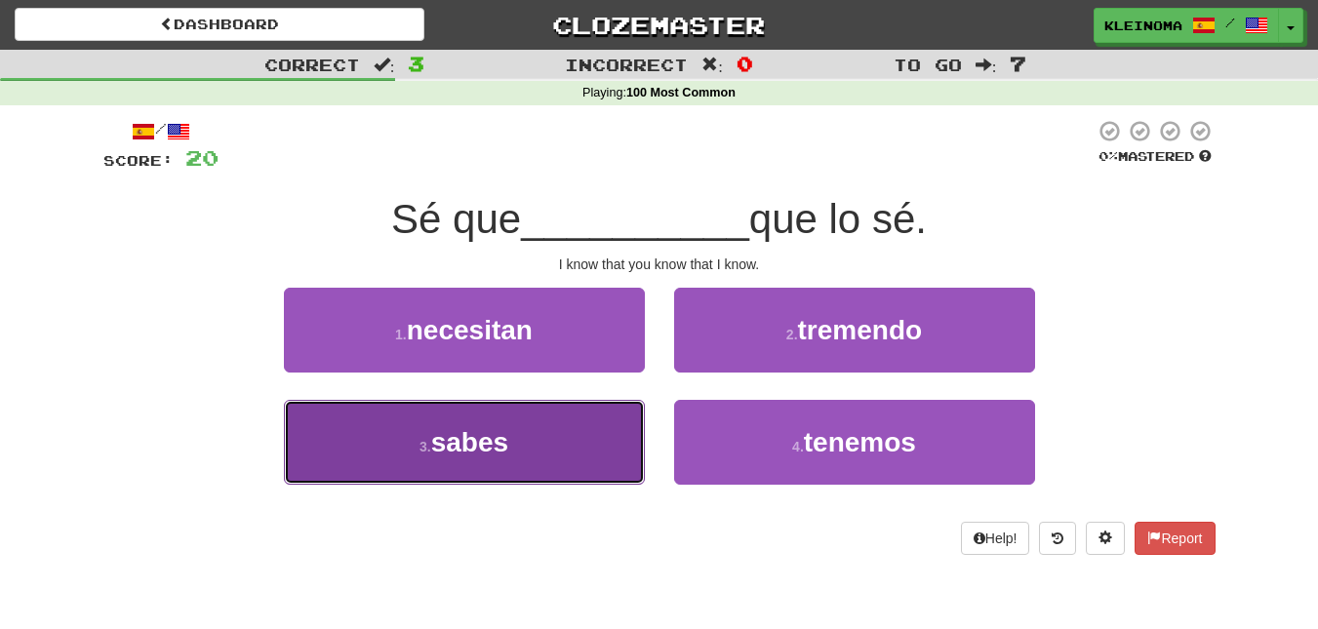
click at [538, 424] on button "3 . sabes" at bounding box center [464, 442] width 361 height 85
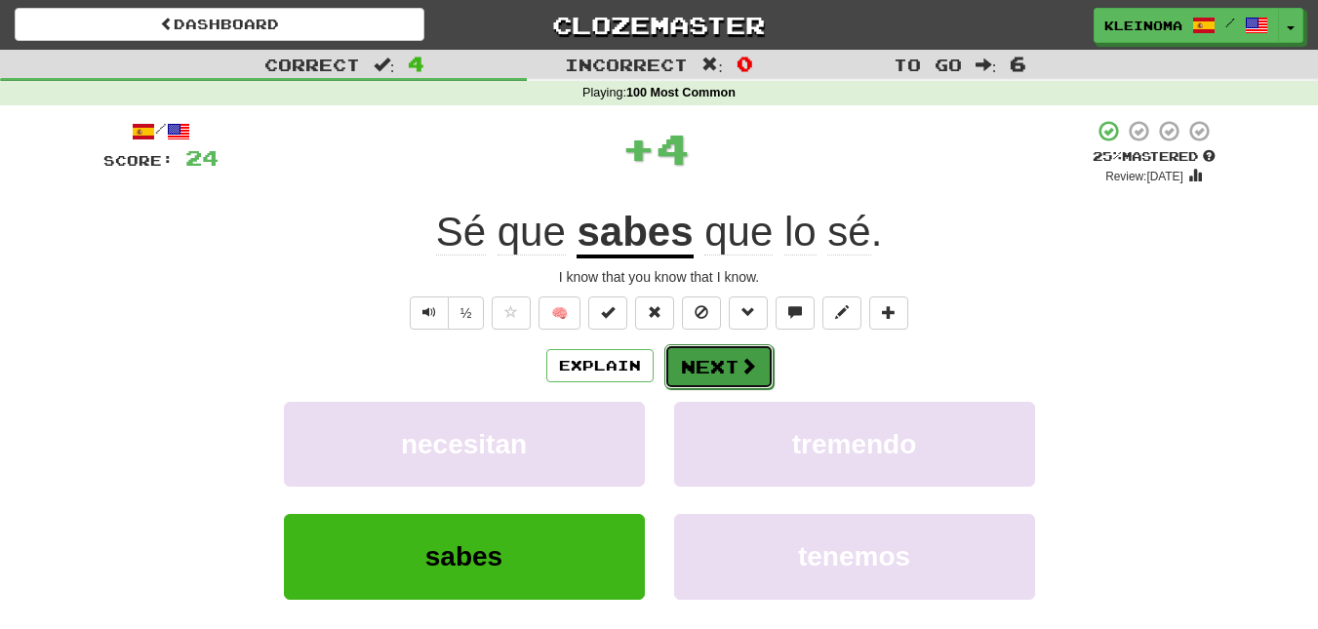
click at [682, 357] on button "Next" at bounding box center [719, 367] width 109 height 45
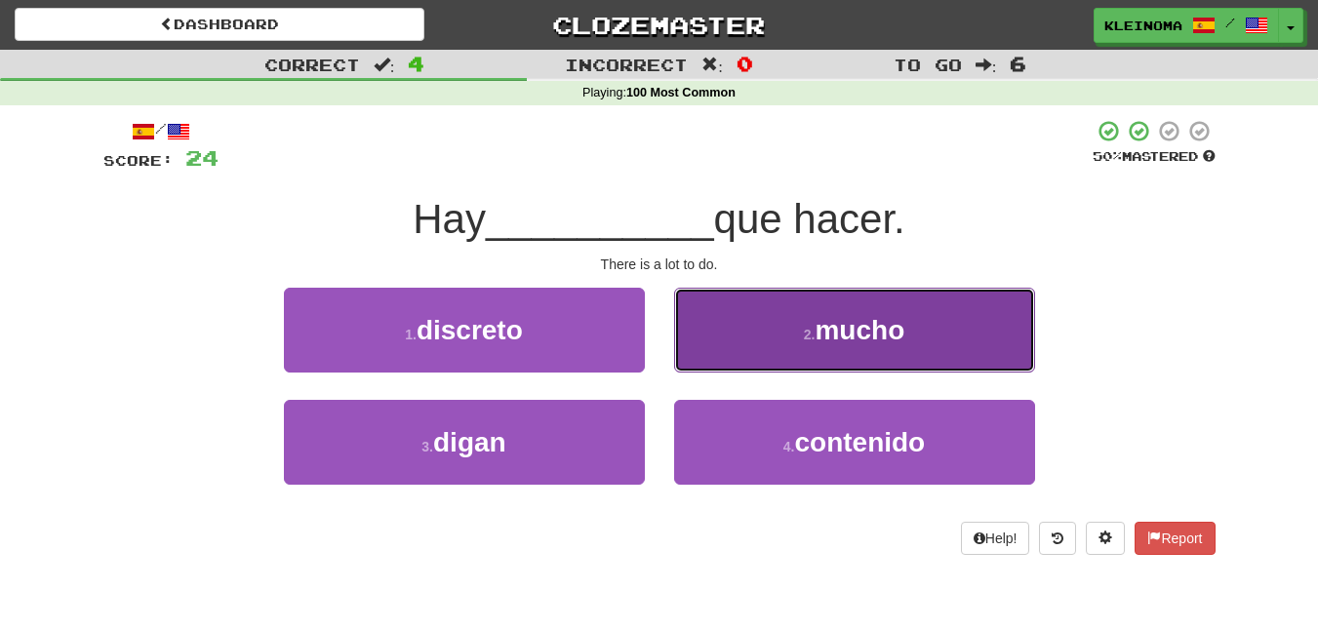
click at [782, 323] on button "2 . mucho" at bounding box center [854, 330] width 361 height 85
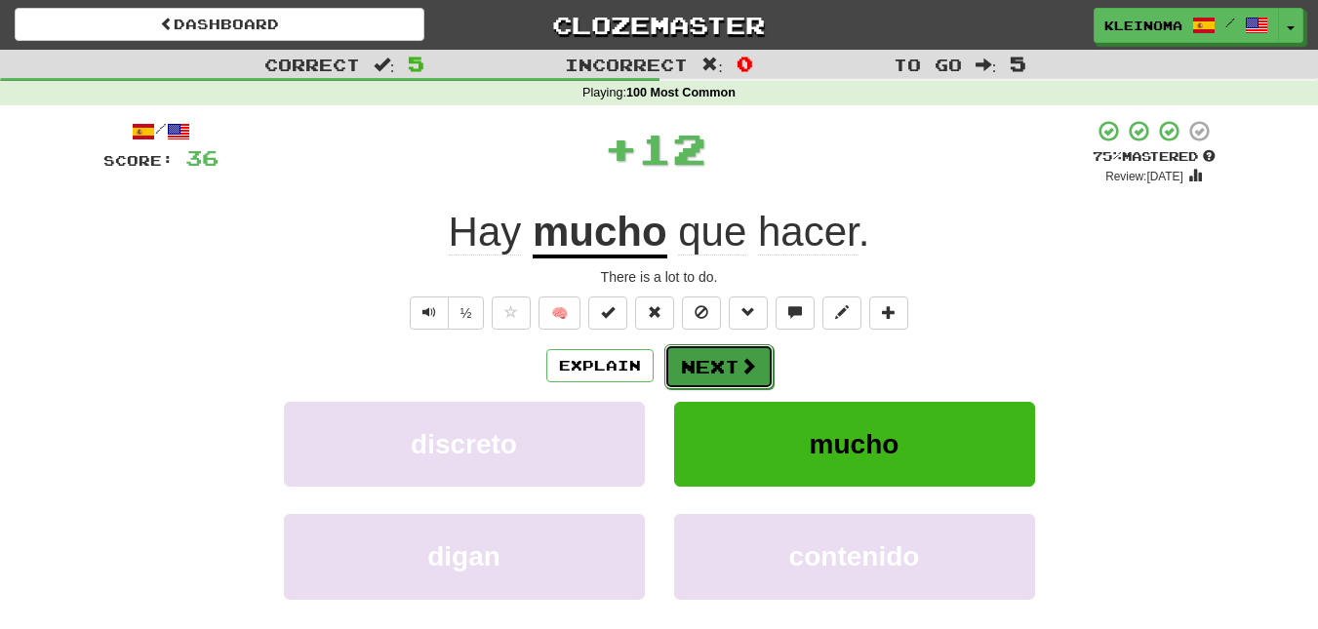
click at [745, 371] on span at bounding box center [749, 366] width 18 height 18
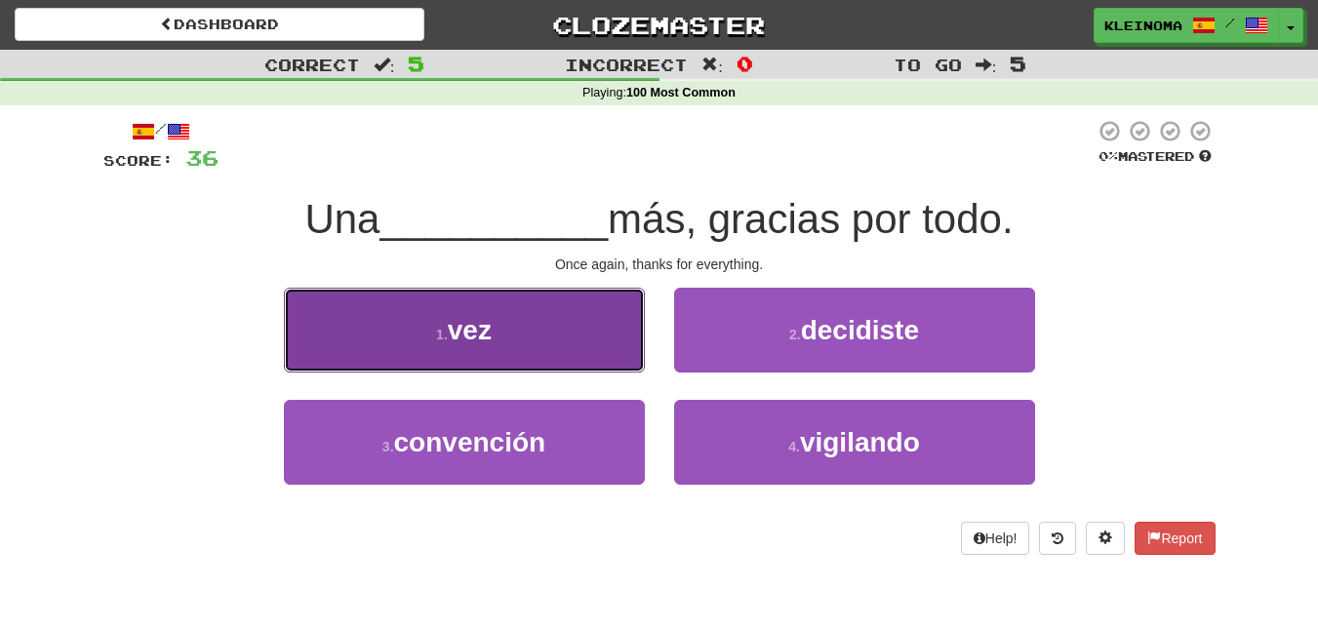
click at [614, 344] on button "1 . vez" at bounding box center [464, 330] width 361 height 85
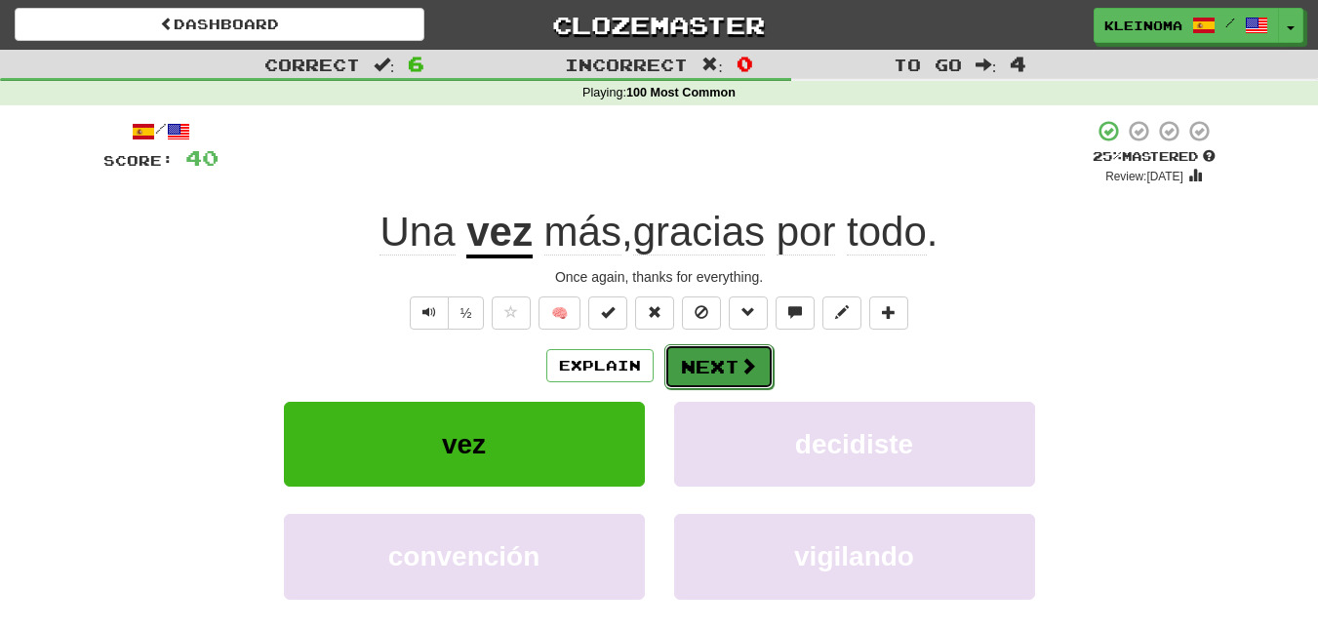
click at [728, 375] on button "Next" at bounding box center [719, 367] width 109 height 45
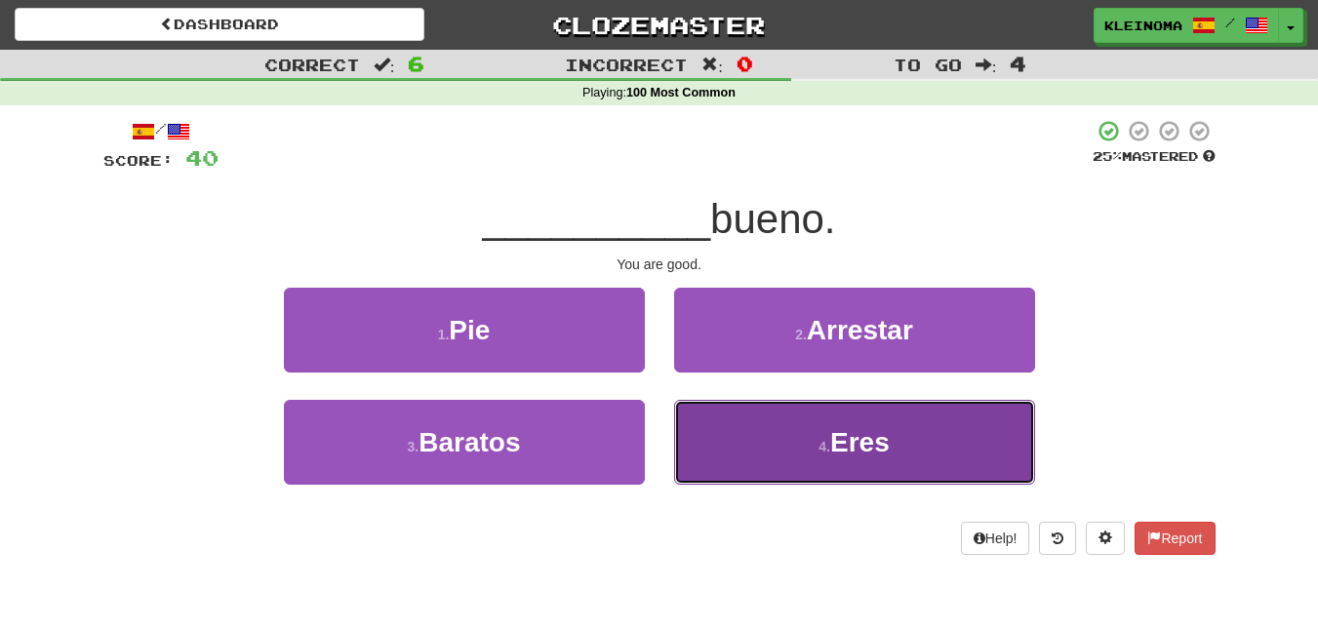
click at [728, 426] on button "4 . Eres" at bounding box center [854, 442] width 361 height 85
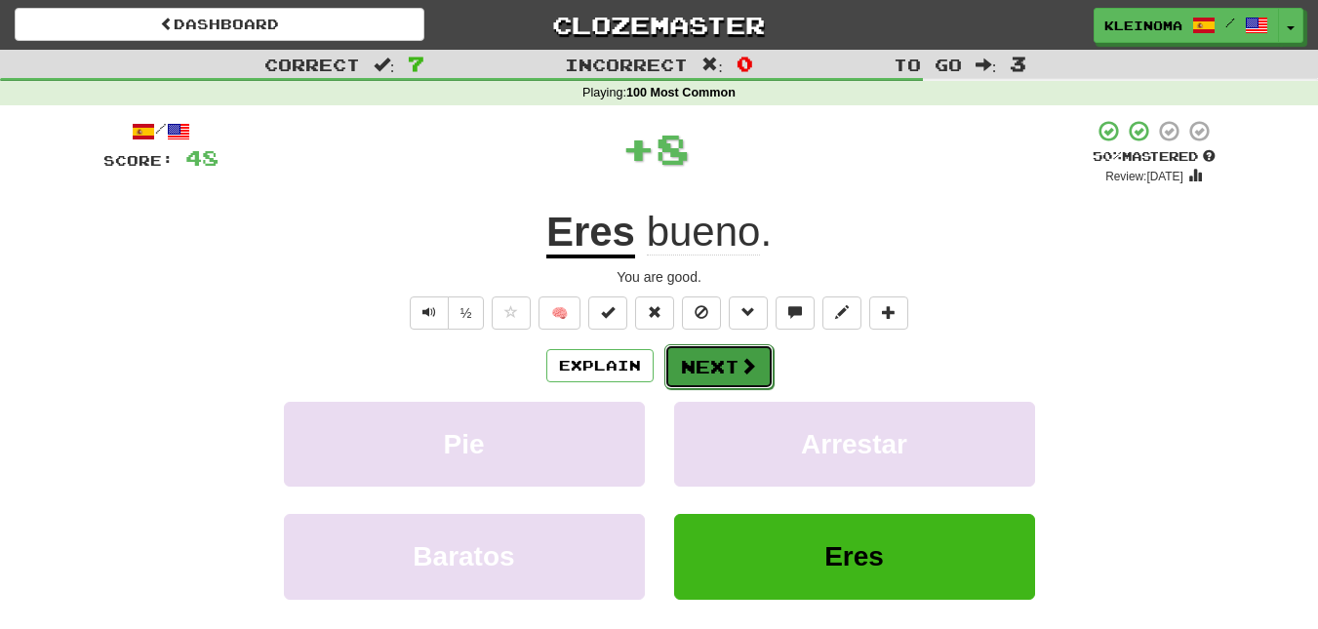
click at [719, 380] on button "Next" at bounding box center [719, 367] width 109 height 45
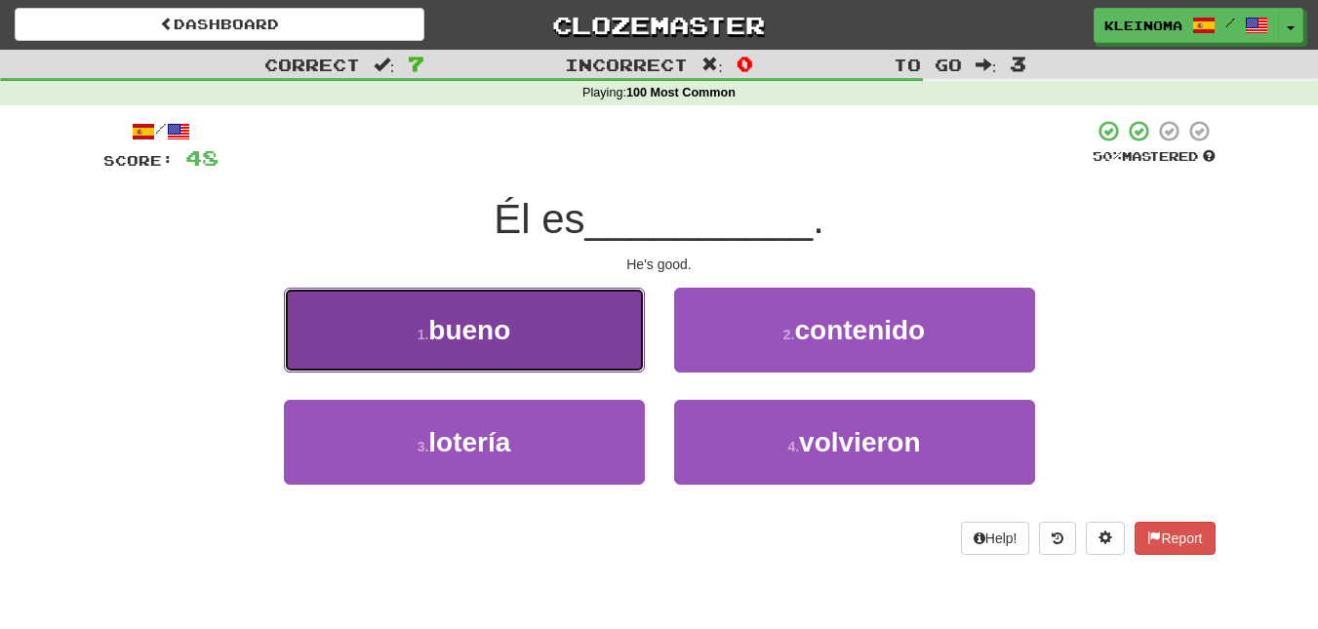
click at [558, 317] on button "1 . bueno" at bounding box center [464, 330] width 361 height 85
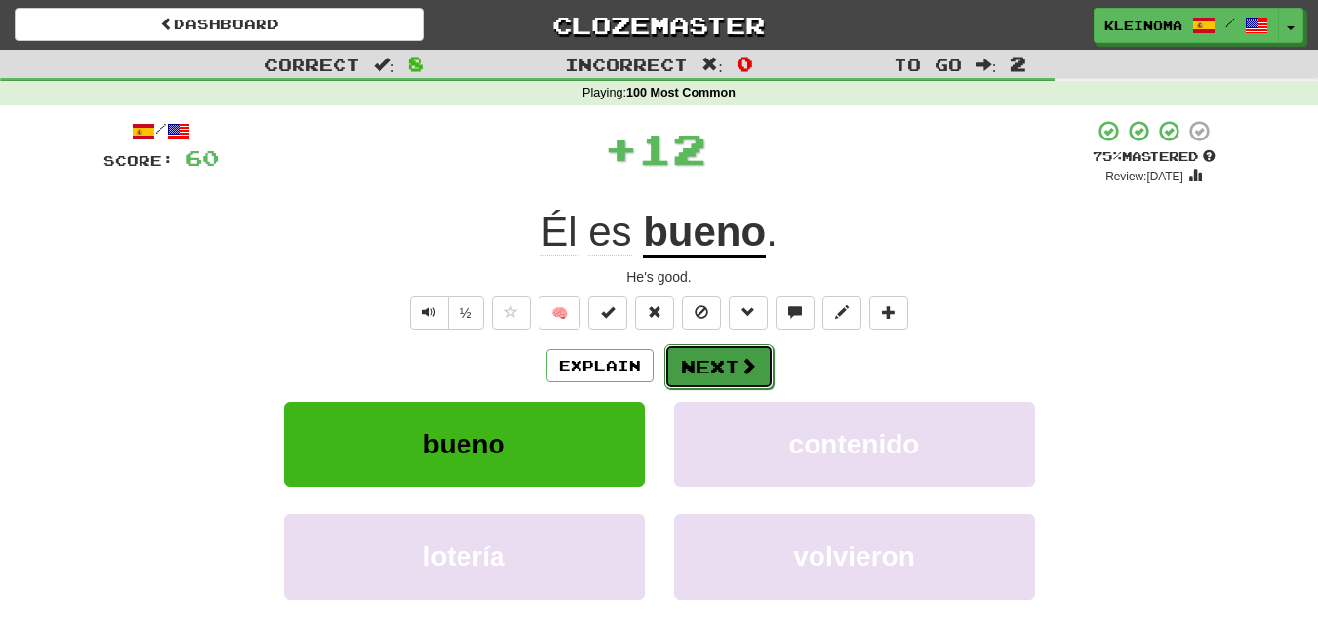
click at [730, 360] on button "Next" at bounding box center [719, 367] width 109 height 45
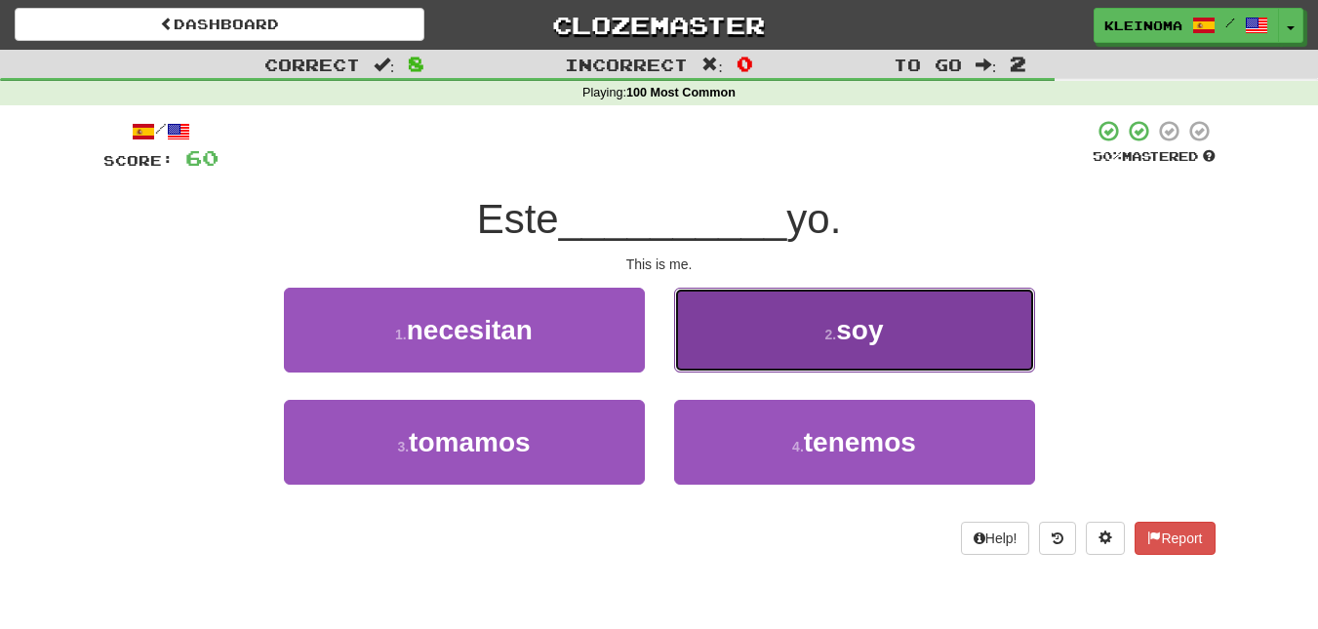
click at [778, 334] on button "2 . soy" at bounding box center [854, 330] width 361 height 85
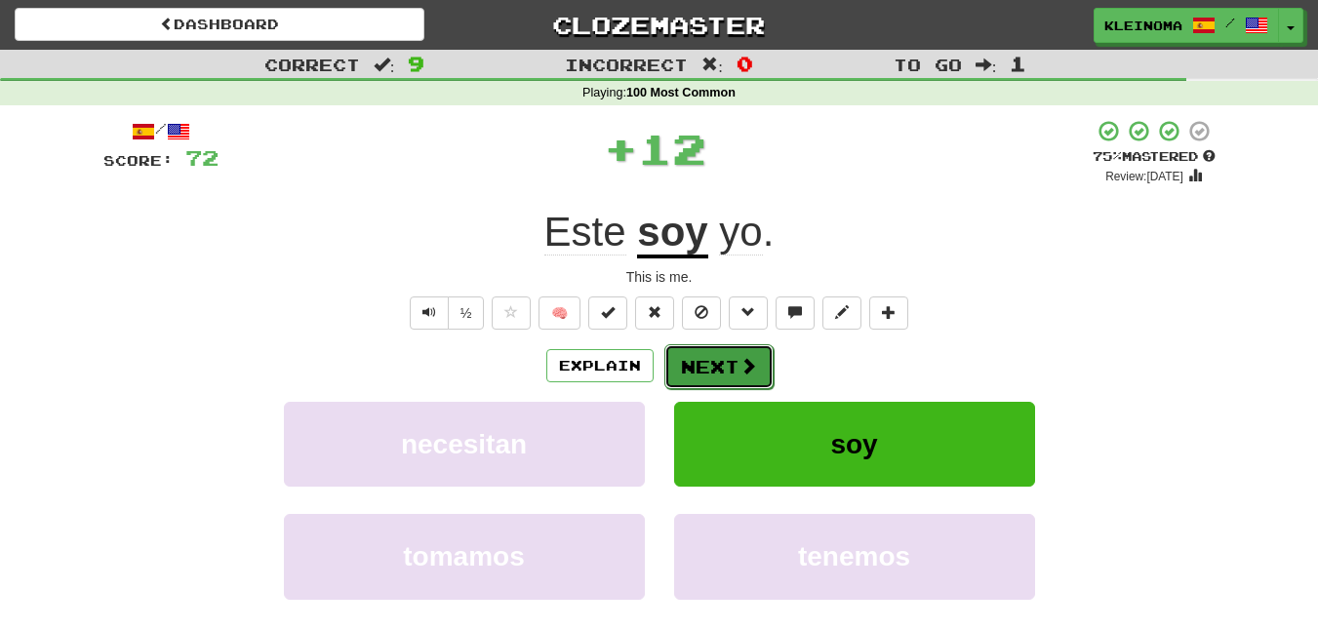
click at [708, 378] on button "Next" at bounding box center [719, 367] width 109 height 45
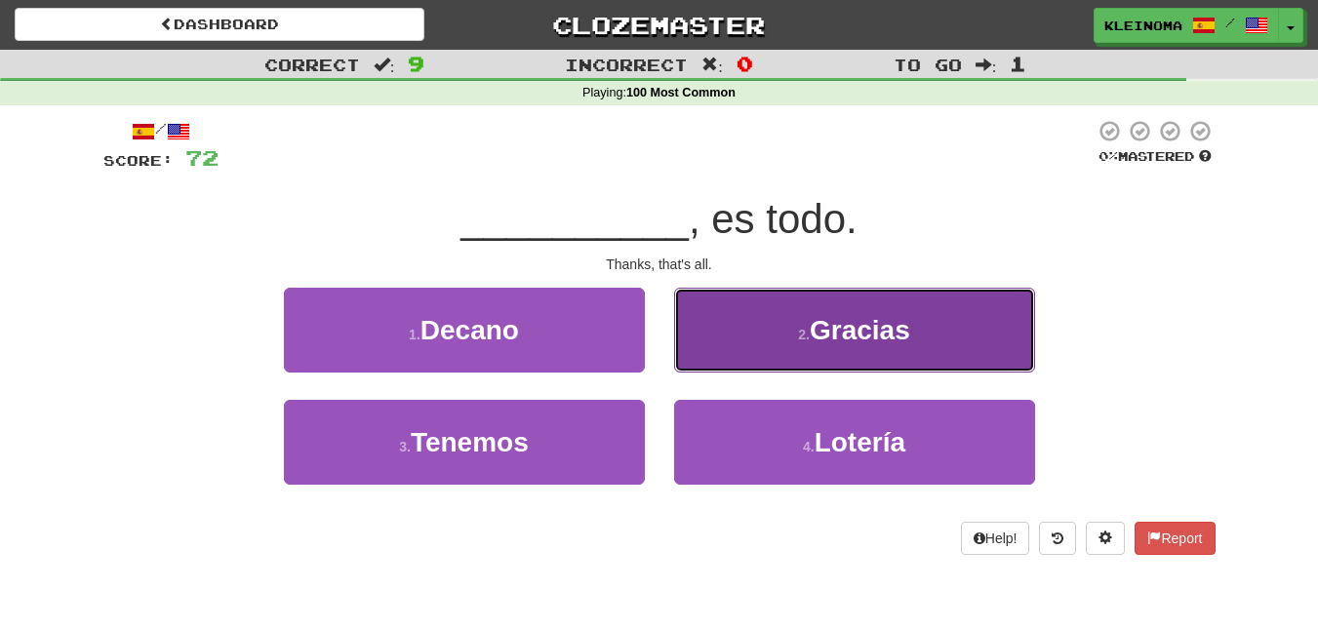
click at [748, 323] on button "2 . Gracias" at bounding box center [854, 330] width 361 height 85
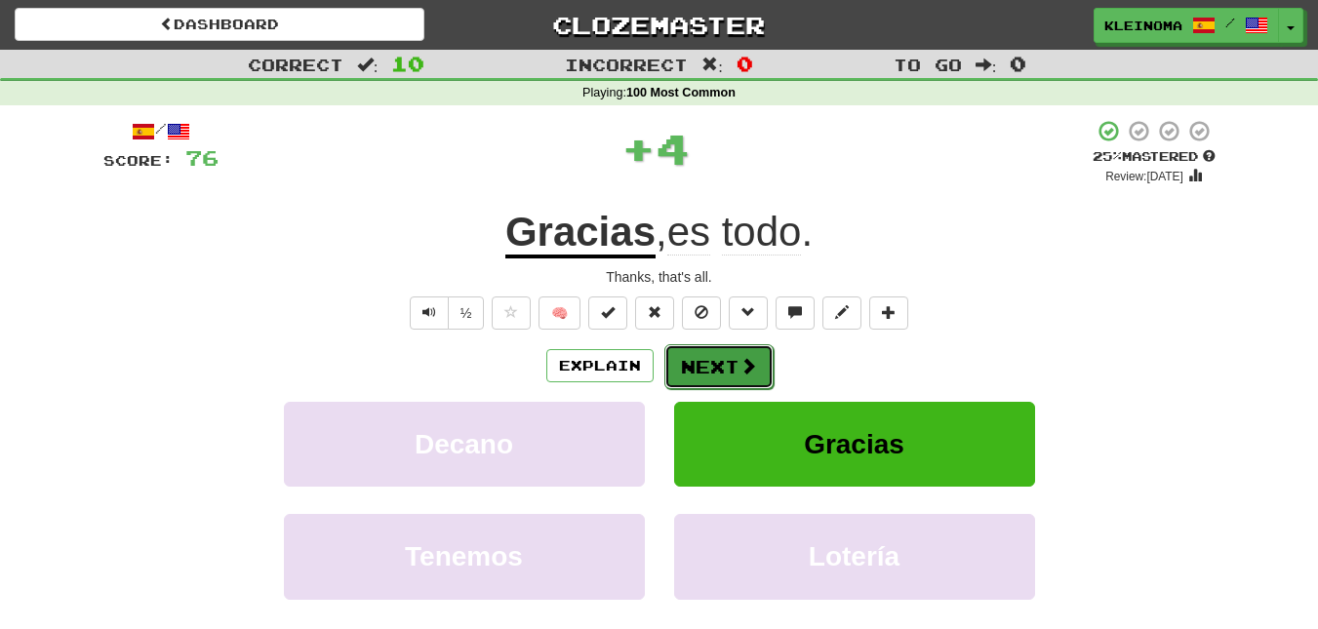
click at [716, 357] on button "Next" at bounding box center [719, 367] width 109 height 45
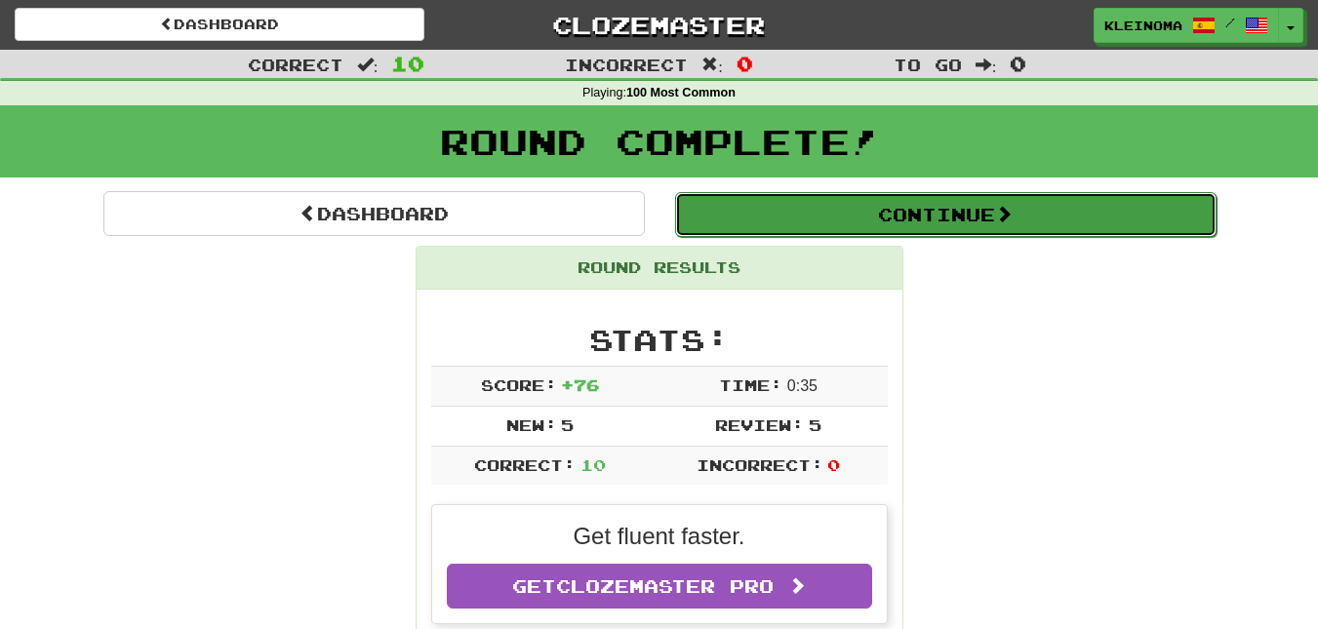
click at [776, 218] on button "Continue" at bounding box center [946, 214] width 542 height 45
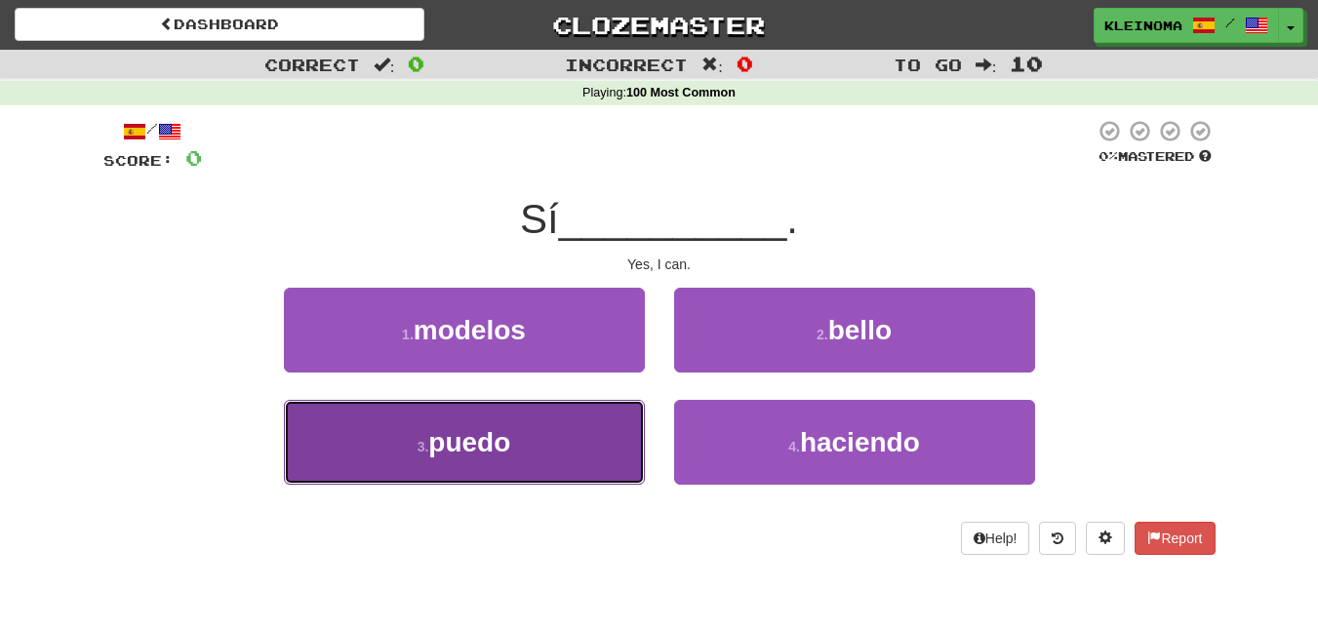
click at [577, 443] on button "3 . puedo" at bounding box center [464, 442] width 361 height 85
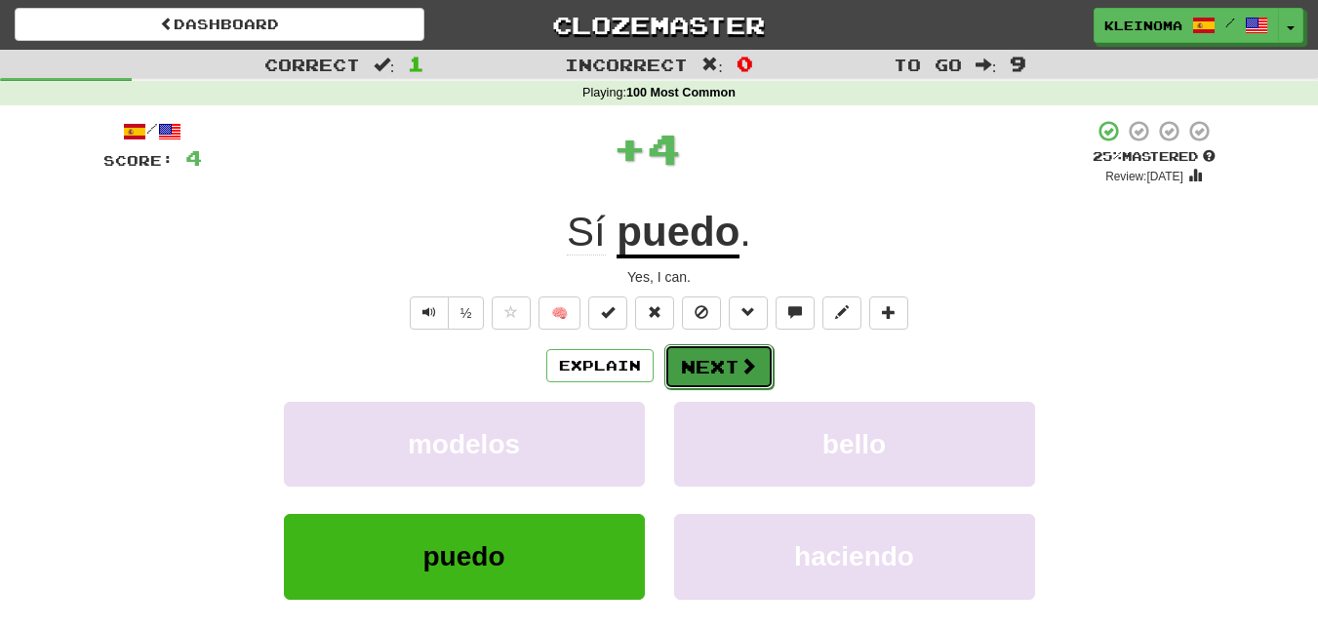
click at [725, 356] on button "Next" at bounding box center [719, 367] width 109 height 45
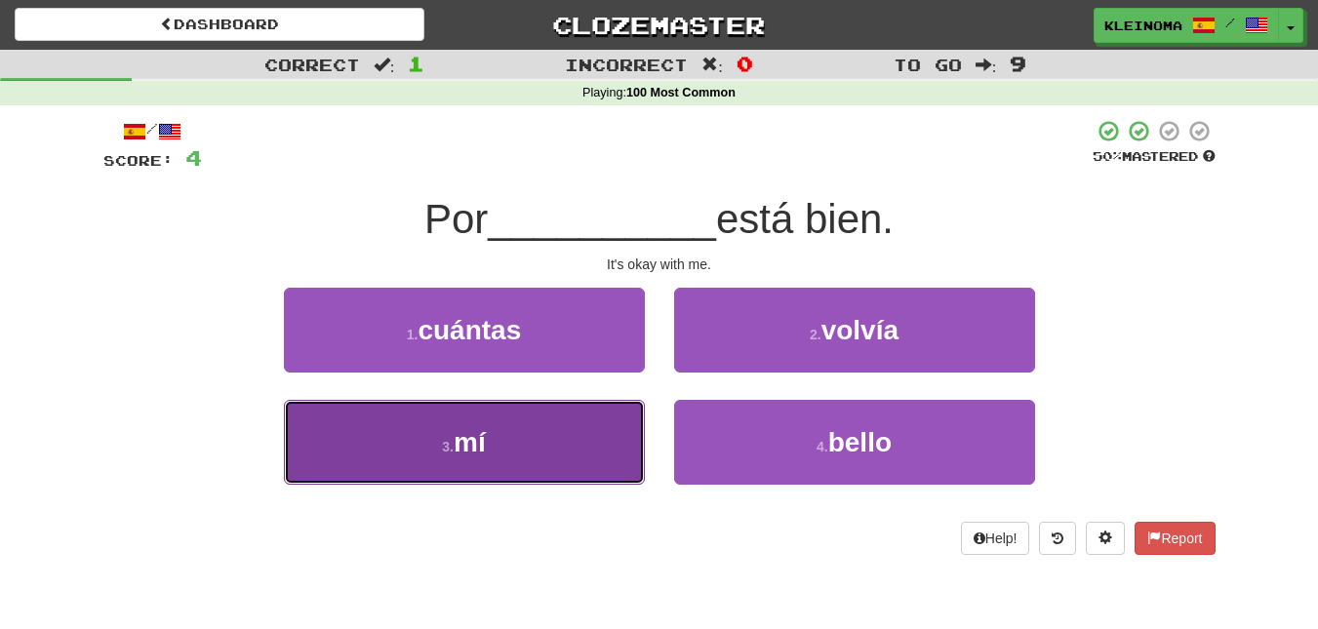
click at [567, 452] on button "3 . mí" at bounding box center [464, 442] width 361 height 85
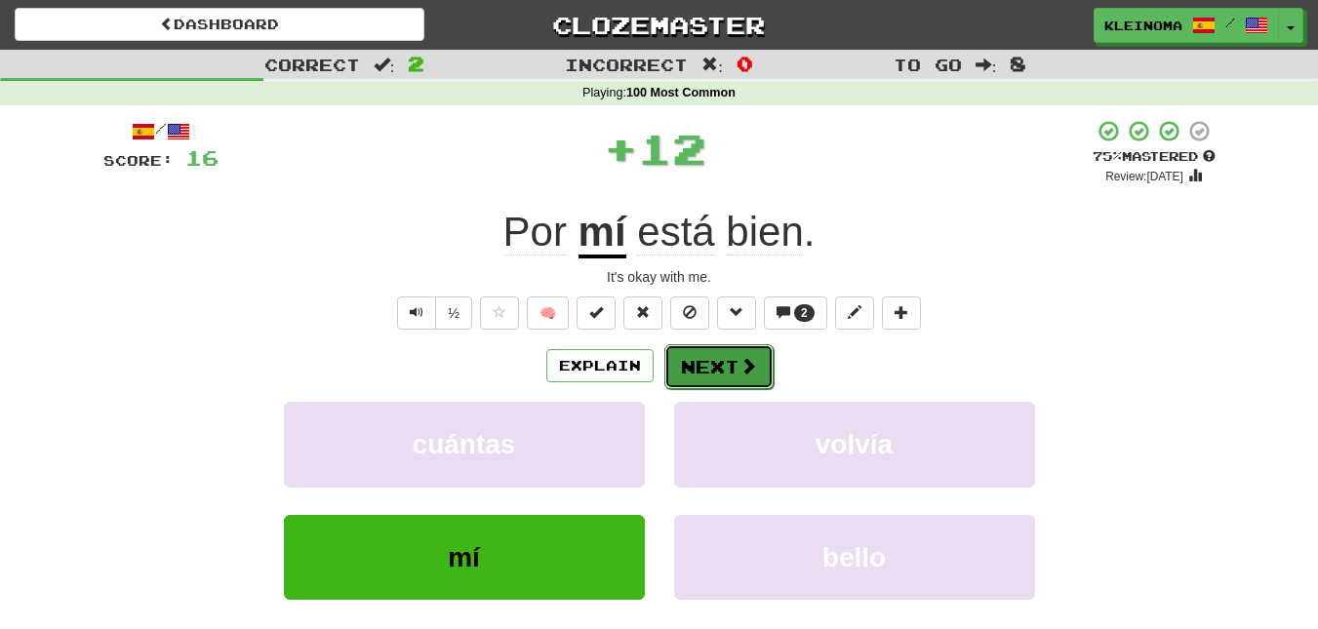
click at [707, 363] on button "Next" at bounding box center [719, 367] width 109 height 45
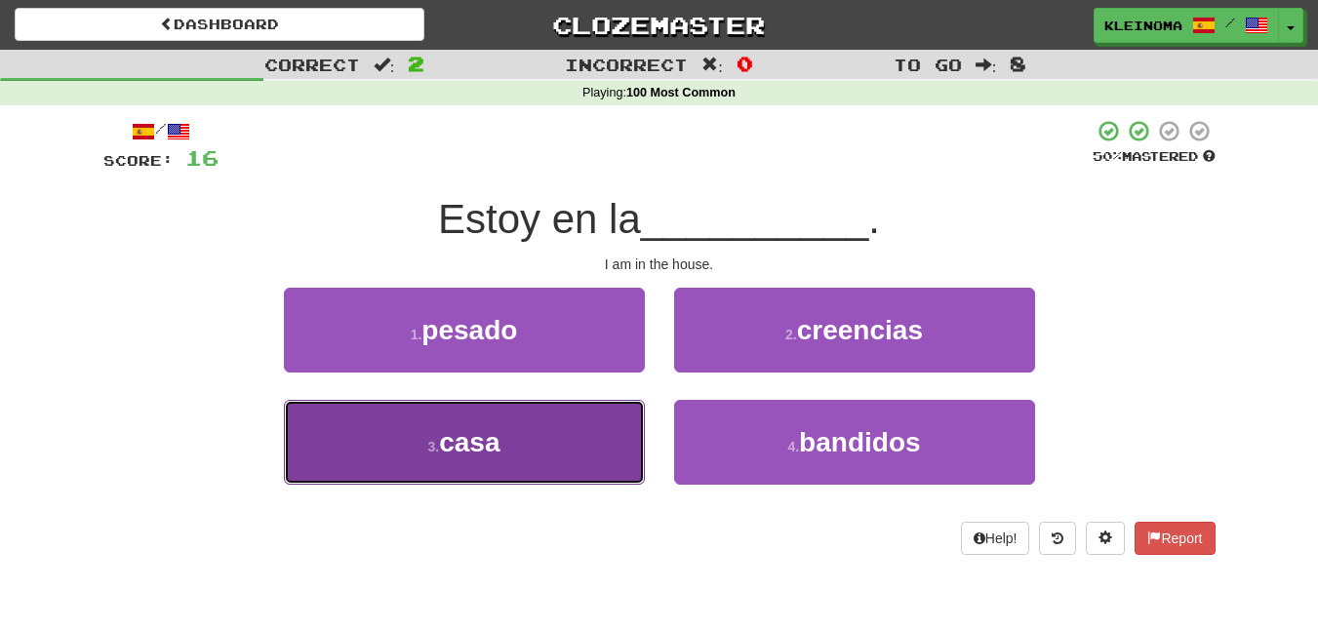
click at [612, 445] on button "3 . casa" at bounding box center [464, 442] width 361 height 85
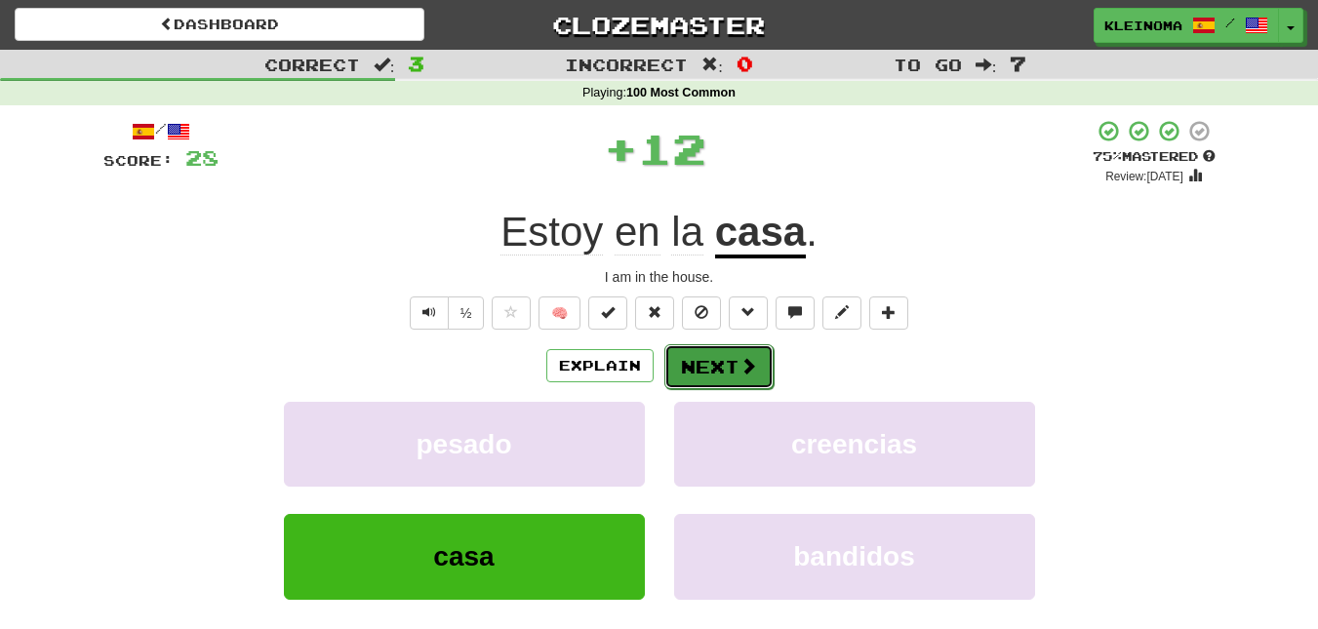
click at [725, 369] on button "Next" at bounding box center [719, 367] width 109 height 45
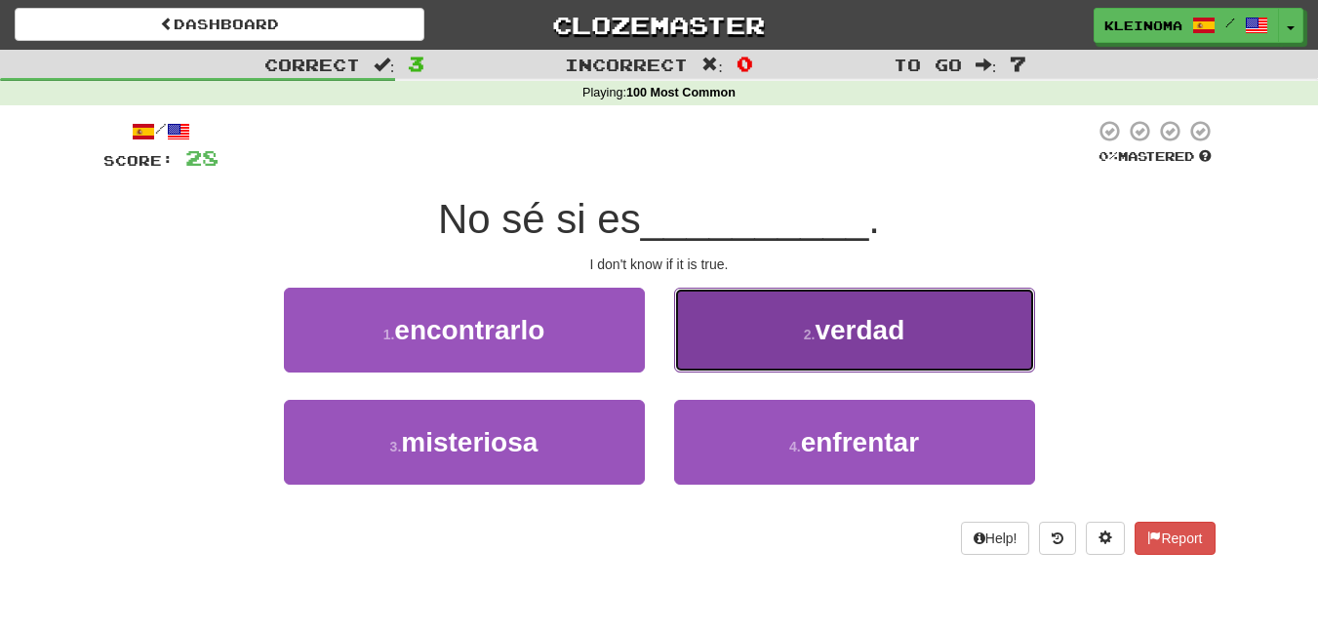
click at [757, 324] on button "2 . verdad" at bounding box center [854, 330] width 361 height 85
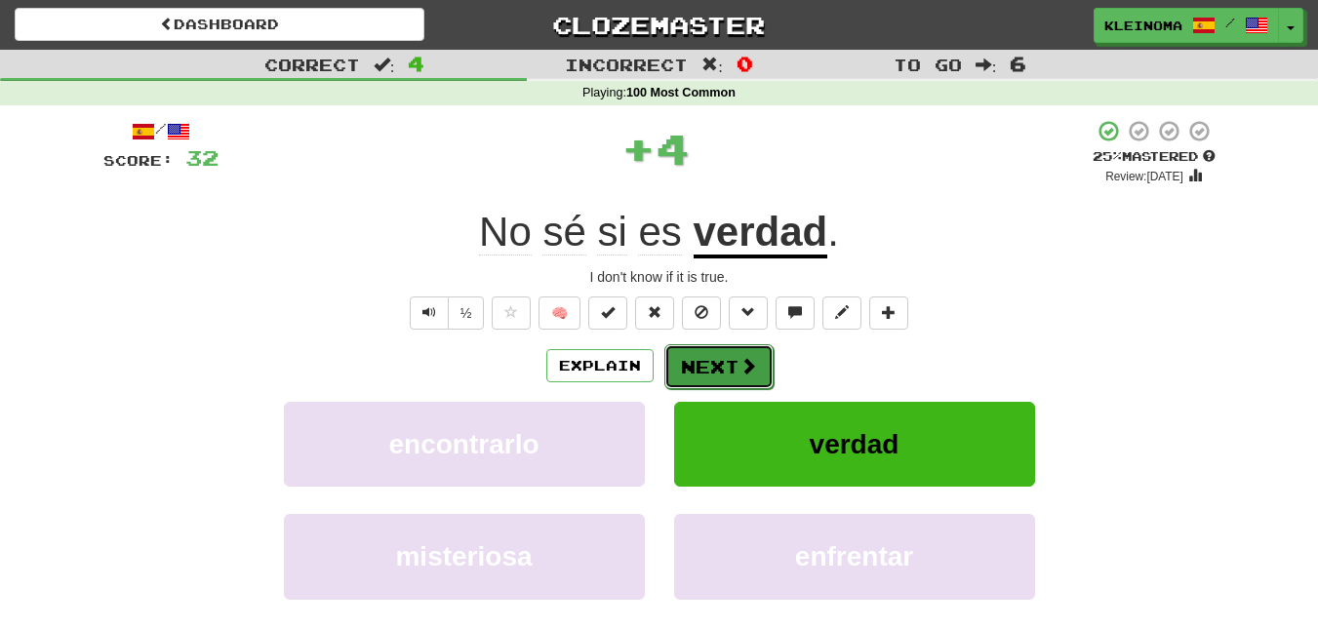
click at [740, 375] on span at bounding box center [749, 366] width 18 height 18
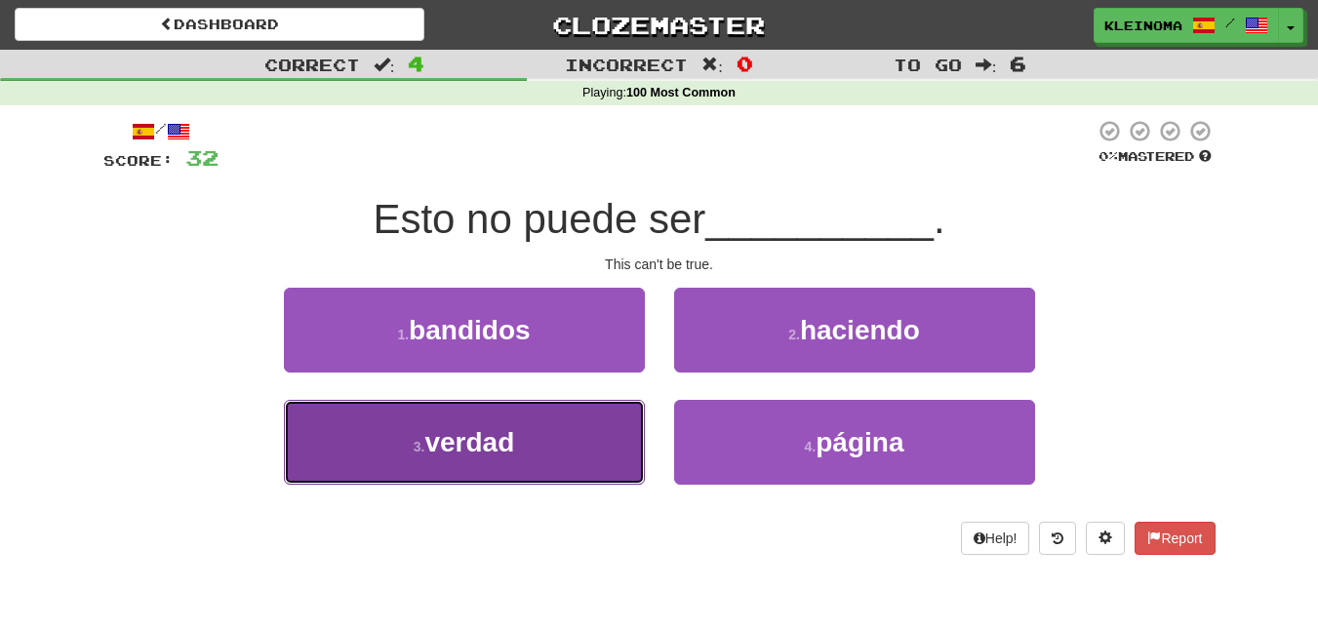
click at [561, 471] on button "3 . verdad" at bounding box center [464, 442] width 361 height 85
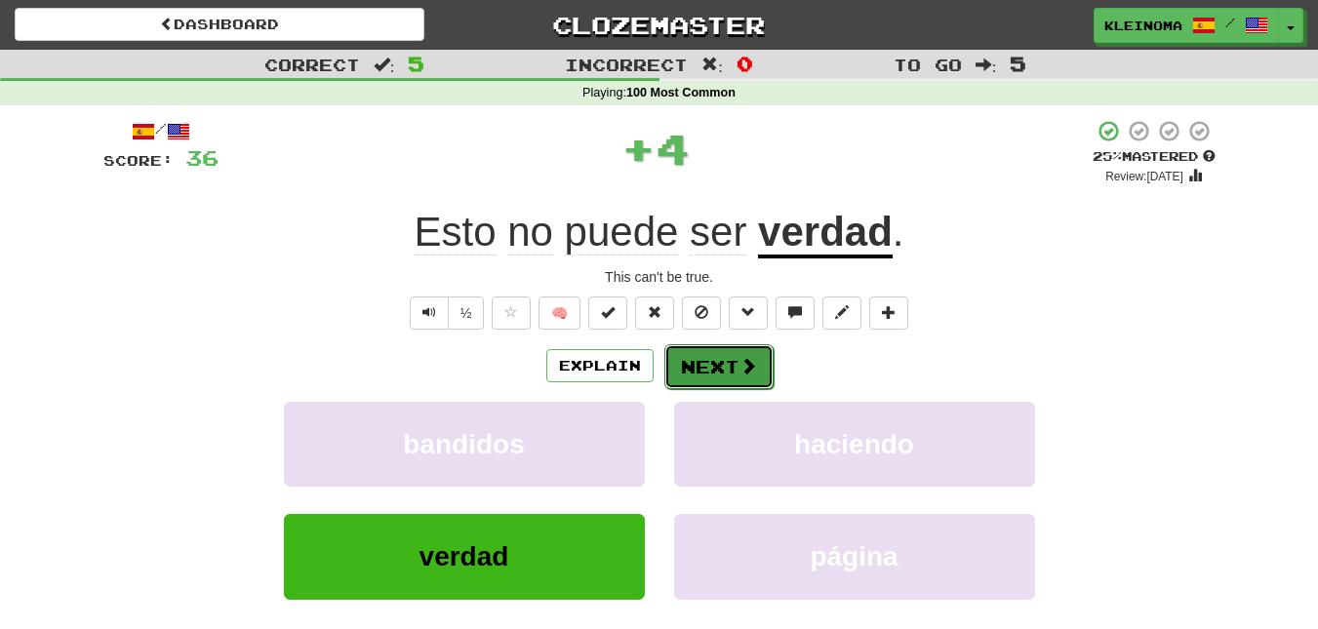
click at [695, 355] on button "Next" at bounding box center [719, 367] width 109 height 45
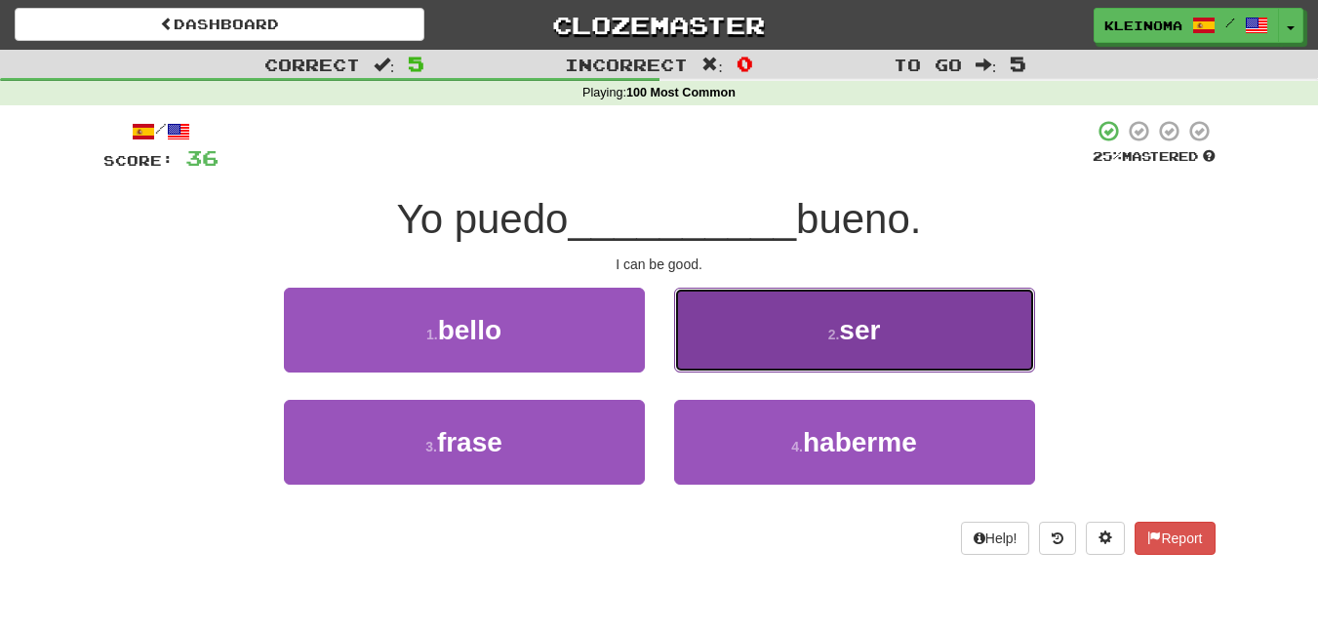
click at [768, 344] on button "2 . ser" at bounding box center [854, 330] width 361 height 85
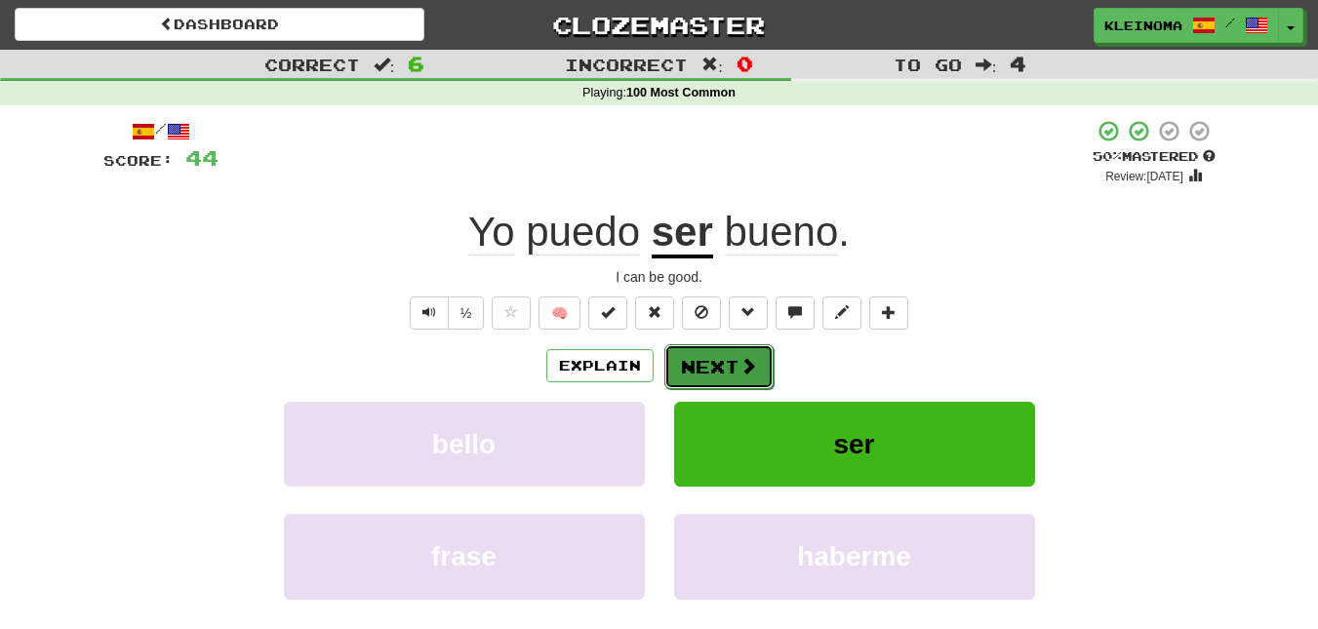
click at [746, 360] on span at bounding box center [749, 366] width 18 height 18
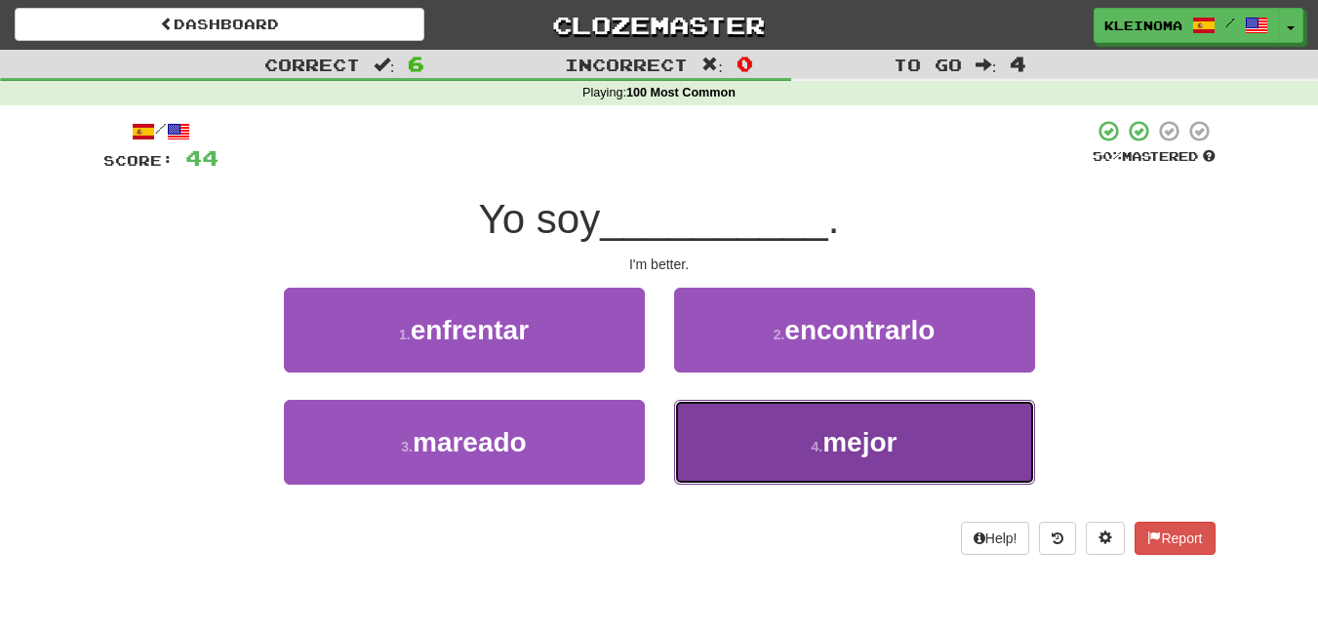
click at [799, 454] on button "4 . mejor" at bounding box center [854, 442] width 361 height 85
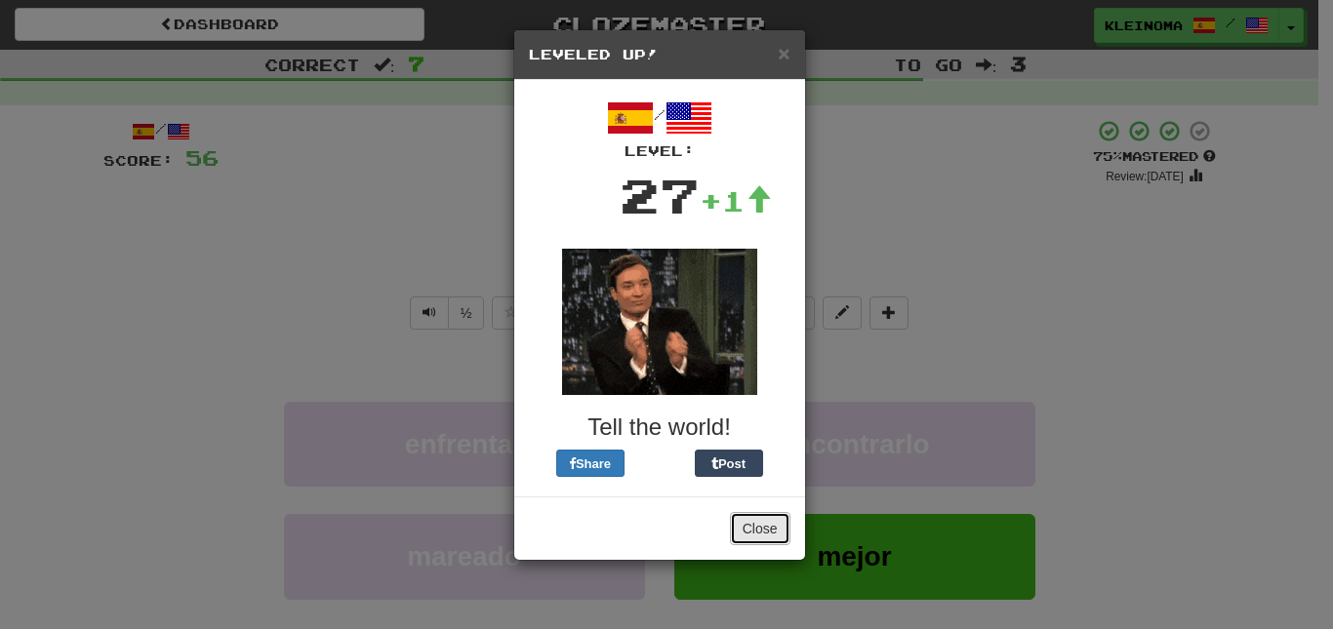
click at [758, 528] on button "Close" at bounding box center [760, 528] width 61 height 33
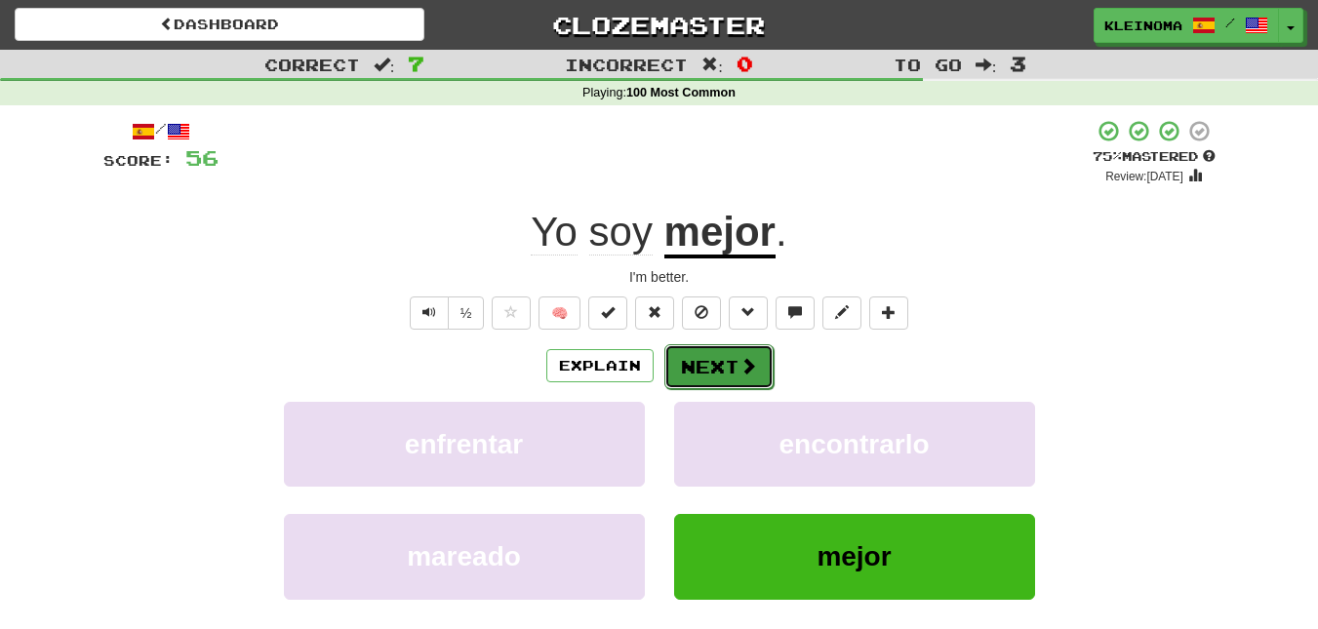
click at [715, 371] on button "Next" at bounding box center [719, 367] width 109 height 45
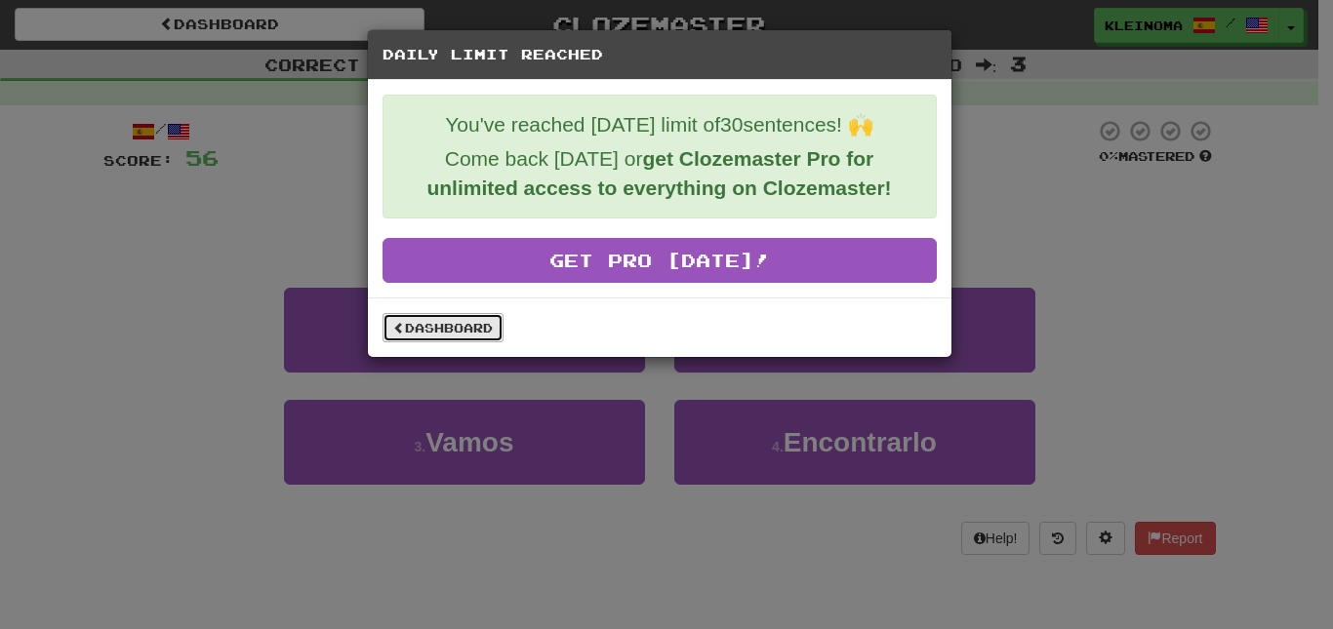
click at [488, 330] on link "Dashboard" at bounding box center [443, 327] width 121 height 29
